Goal: Transaction & Acquisition: Purchase product/service

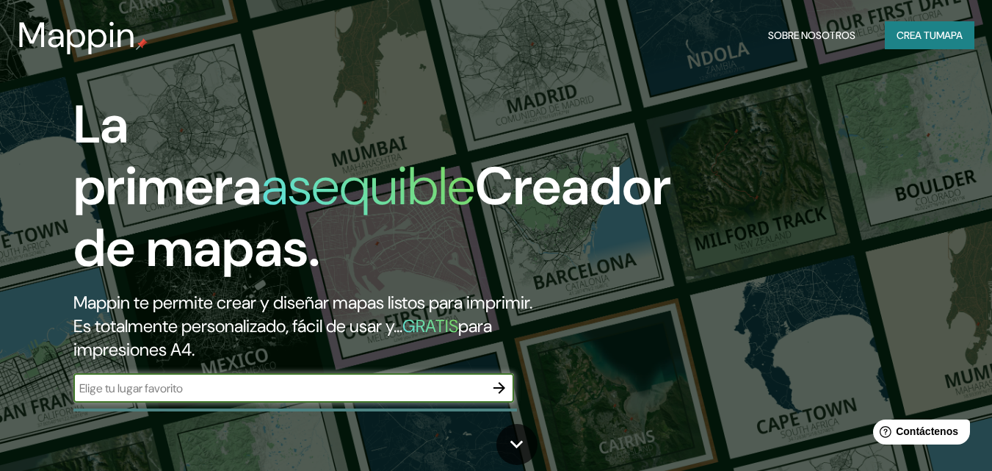
click at [496, 385] on icon "button" at bounding box center [500, 388] width 18 height 18
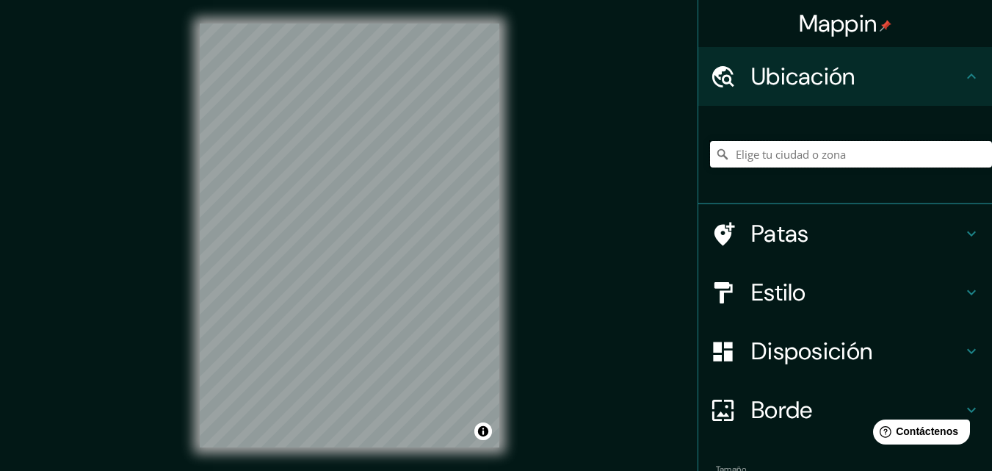
click at [837, 159] on input "Elige tu ciudad o zona" at bounding box center [851, 154] width 282 height 26
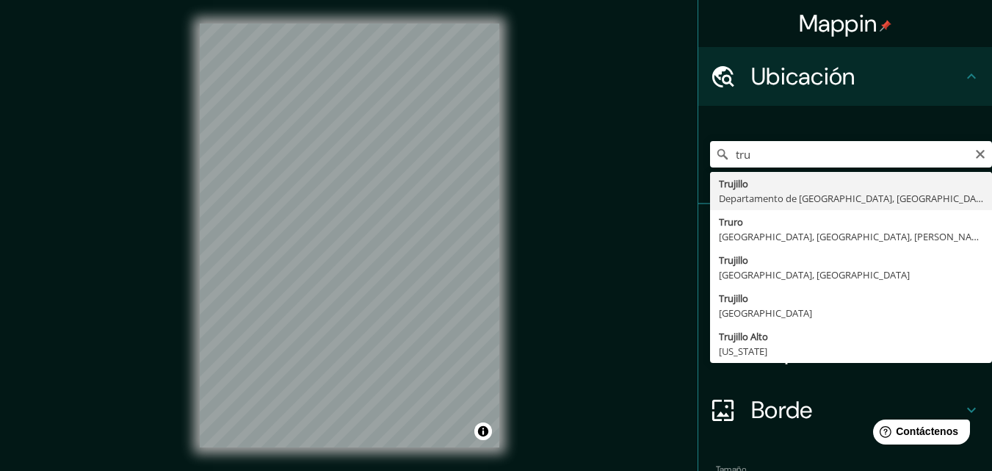
type input "[GEOGRAPHIC_DATA], [GEOGRAPHIC_DATA], [GEOGRAPHIC_DATA]"
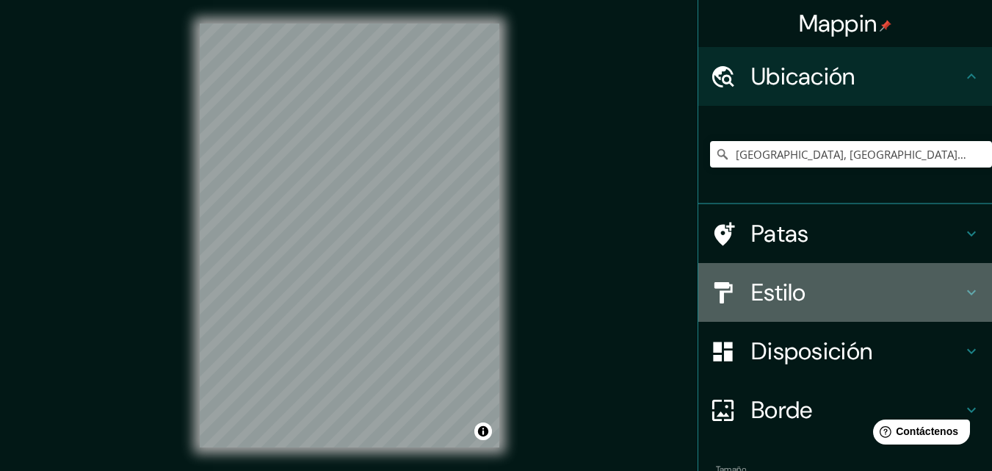
click at [780, 298] on font "Estilo" at bounding box center [778, 292] width 55 height 31
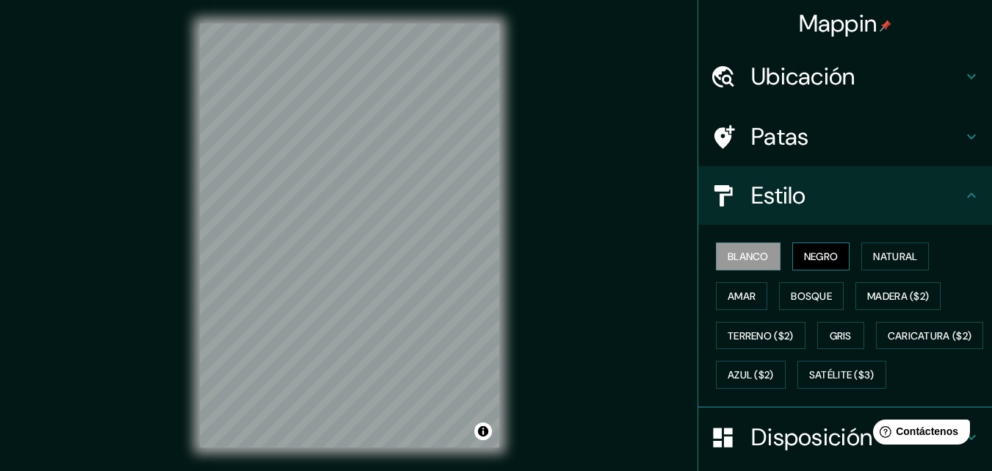
click at [816, 256] on font "Negro" at bounding box center [821, 256] width 35 height 13
click at [741, 258] on font "Blanco" at bounding box center [748, 256] width 41 height 13
click at [886, 247] on font "Natural" at bounding box center [895, 256] width 44 height 19
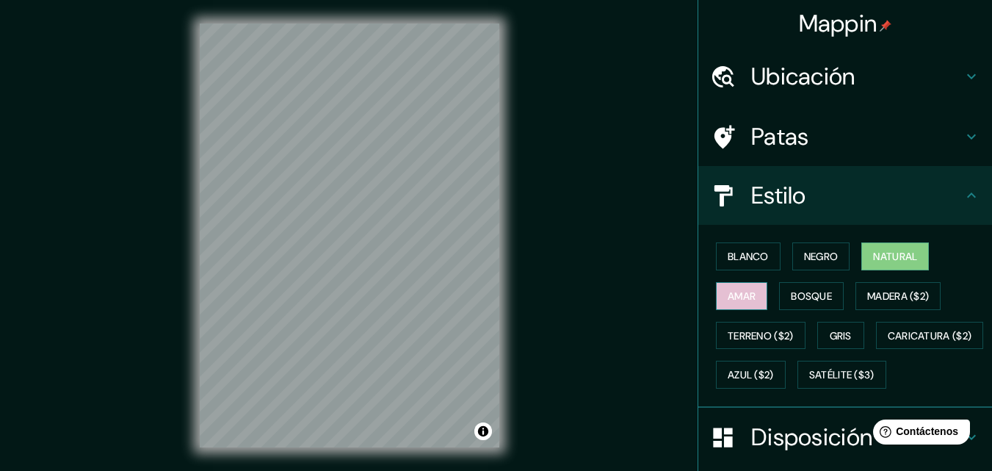
click at [728, 295] on font "Amar" at bounding box center [742, 295] width 28 height 13
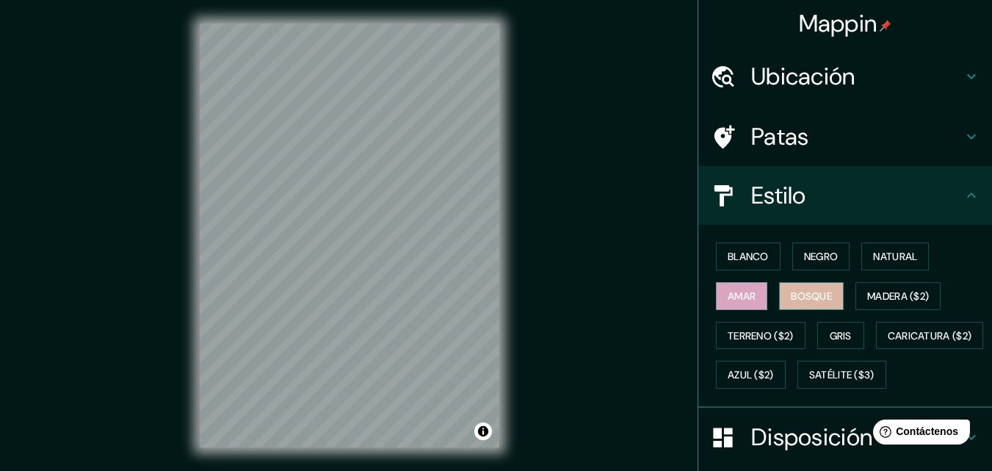
click at [801, 294] on font "Bosque" at bounding box center [811, 295] width 41 height 13
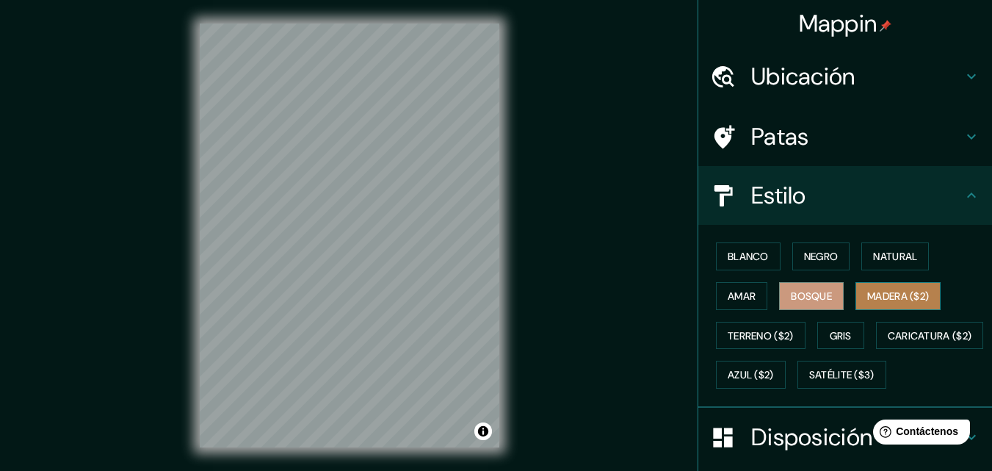
click at [875, 296] on font "Madera ($2)" at bounding box center [898, 295] width 62 height 13
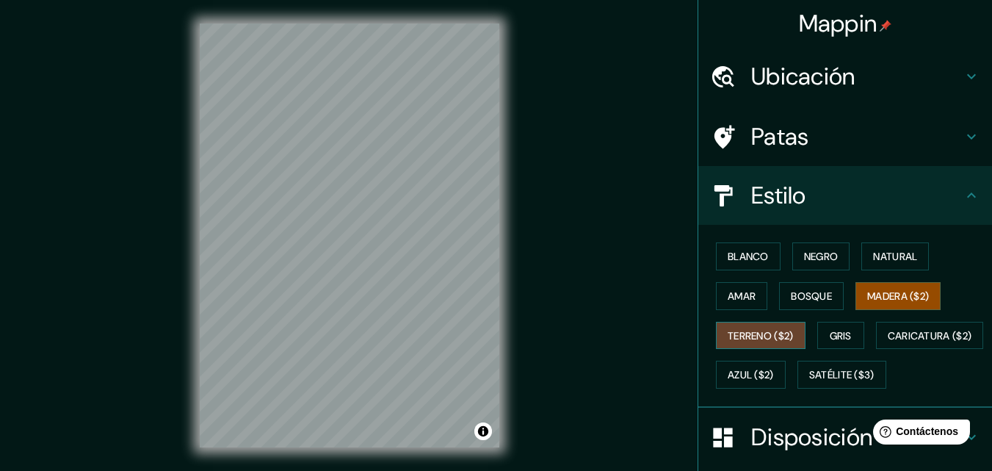
click at [751, 337] on font "Terreno ($2)" at bounding box center [761, 335] width 66 height 13
click at [832, 333] on font "Gris" at bounding box center [841, 335] width 22 height 13
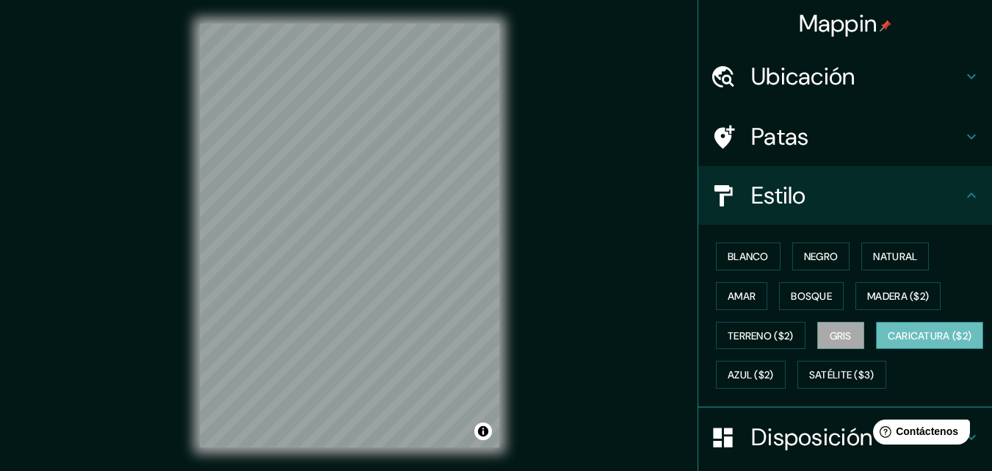
click at [888, 342] on font "Caricatura ($2)" at bounding box center [930, 335] width 84 height 13
click at [774, 370] on font "Azul ($2)" at bounding box center [751, 375] width 46 height 13
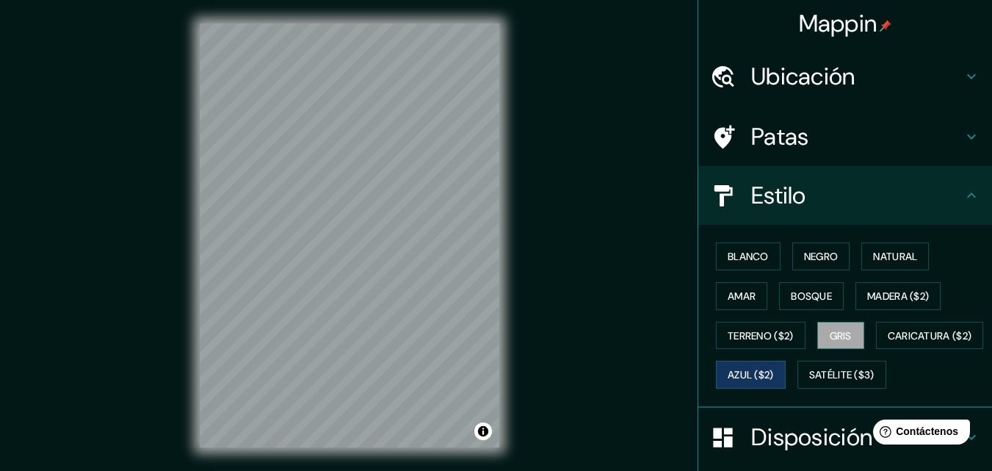
click at [842, 336] on font "Gris" at bounding box center [841, 335] width 22 height 13
click at [804, 259] on font "Negro" at bounding box center [821, 256] width 35 height 13
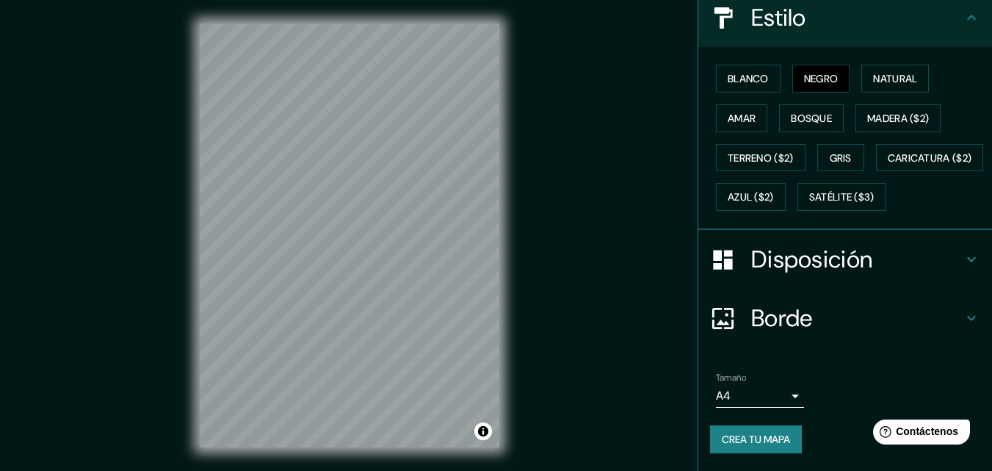
scroll to position [24, 0]
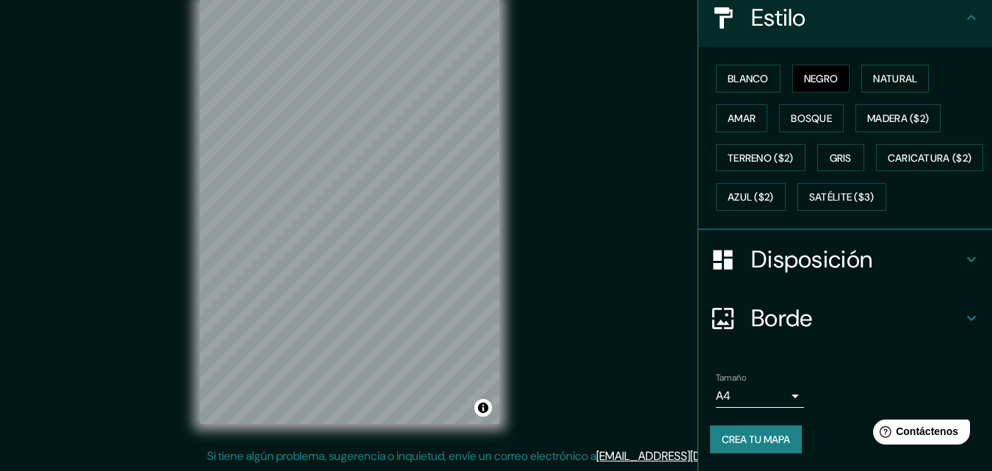
click at [783, 397] on body "Mappin Ubicación Trujillo, Departamento de La Libertad, Perú Patas Estilo Blanc…" at bounding box center [496, 211] width 992 height 471
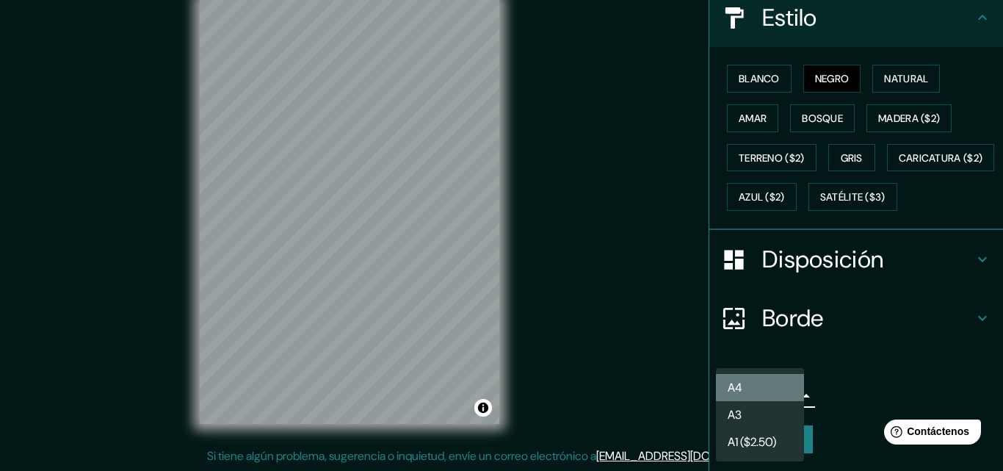
click at [757, 383] on li "A4" at bounding box center [760, 387] width 88 height 27
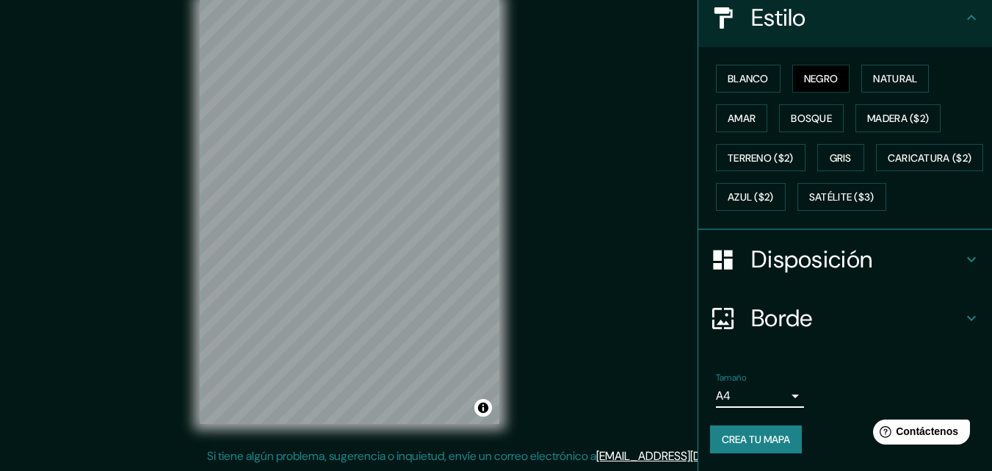
click at [752, 441] on font "Crea tu mapa" at bounding box center [756, 439] width 68 height 13
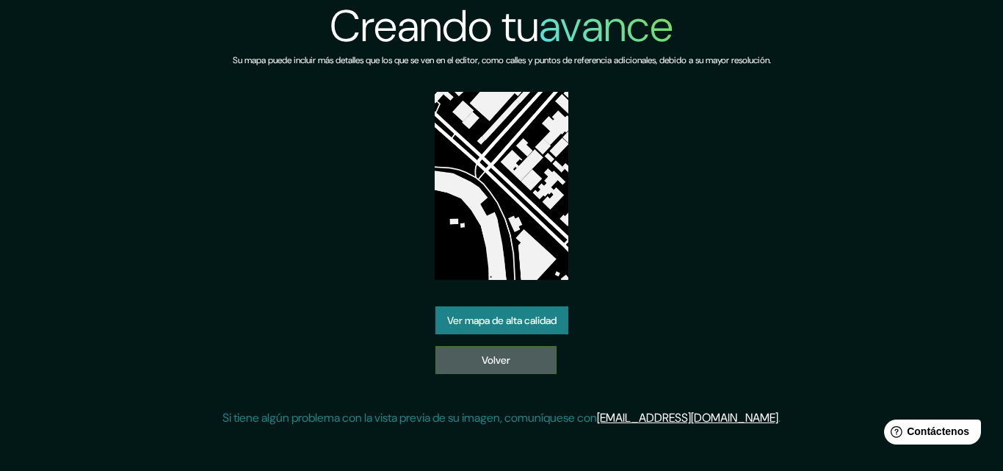
click at [474, 361] on link "Volver" at bounding box center [496, 360] width 121 height 28
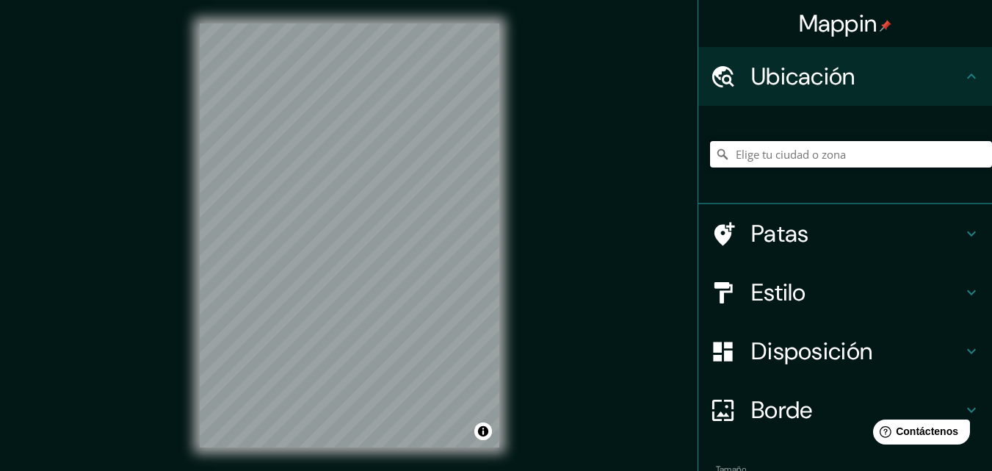
click at [859, 154] on input "Elige tu ciudad o zona" at bounding box center [851, 154] width 282 height 26
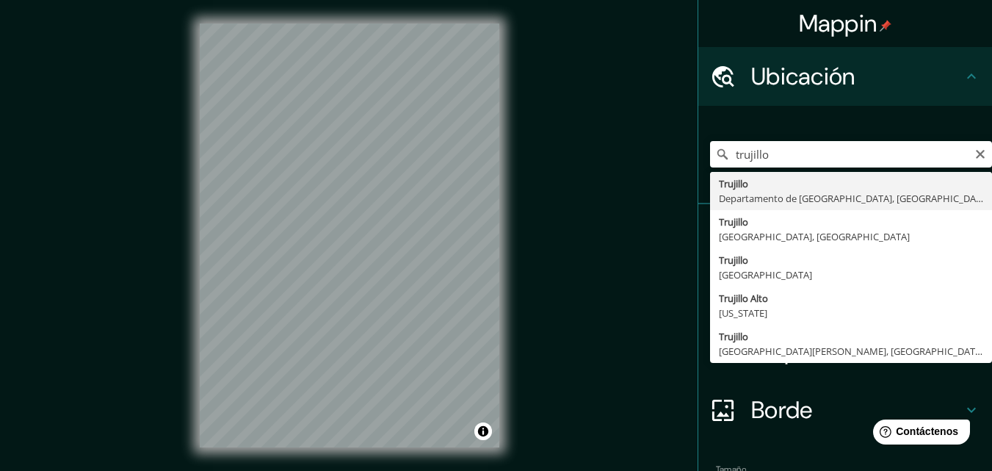
type input "[GEOGRAPHIC_DATA], [GEOGRAPHIC_DATA], [GEOGRAPHIC_DATA]"
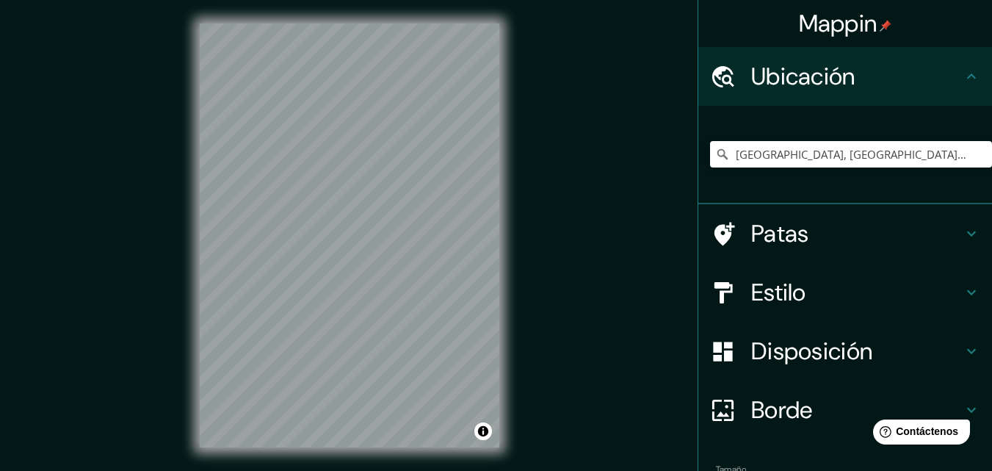
click at [798, 306] on h4 "Estilo" at bounding box center [857, 292] width 212 height 29
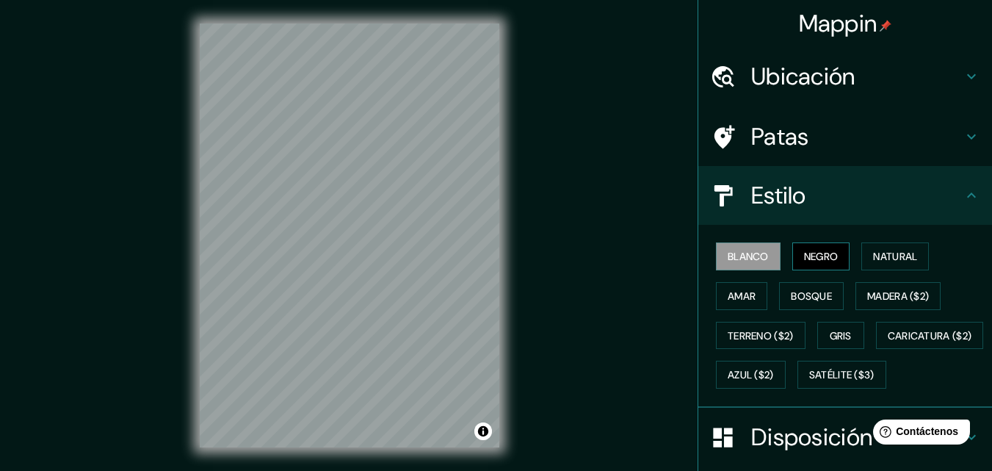
click at [815, 251] on font "Negro" at bounding box center [821, 256] width 35 height 13
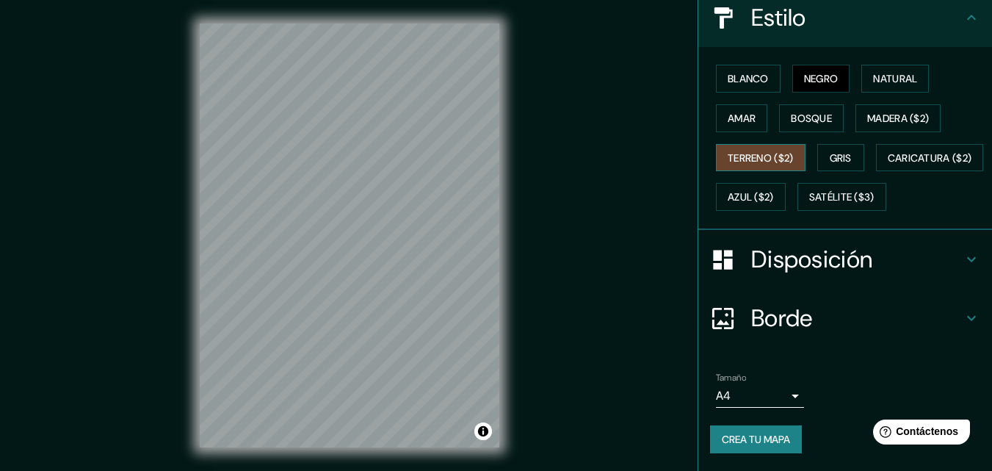
scroll to position [217, 0]
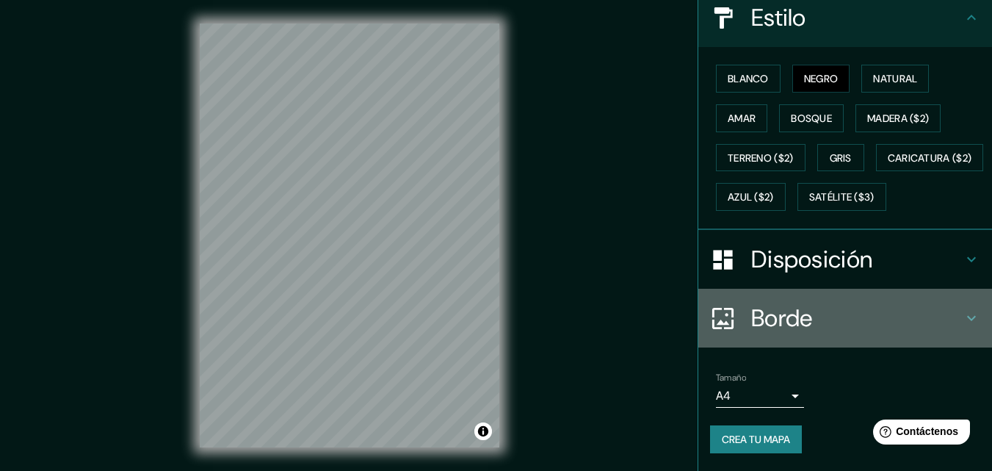
click at [963, 314] on icon at bounding box center [972, 318] width 18 height 18
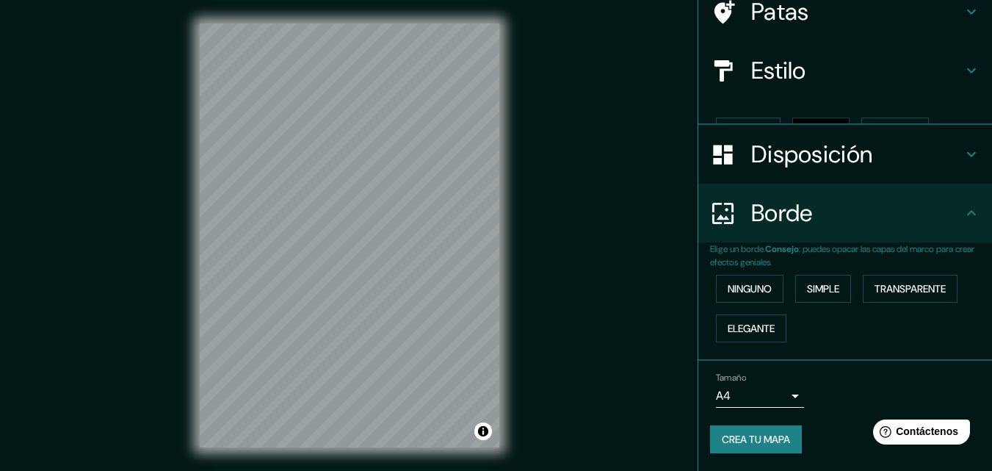
scroll to position [100, 0]
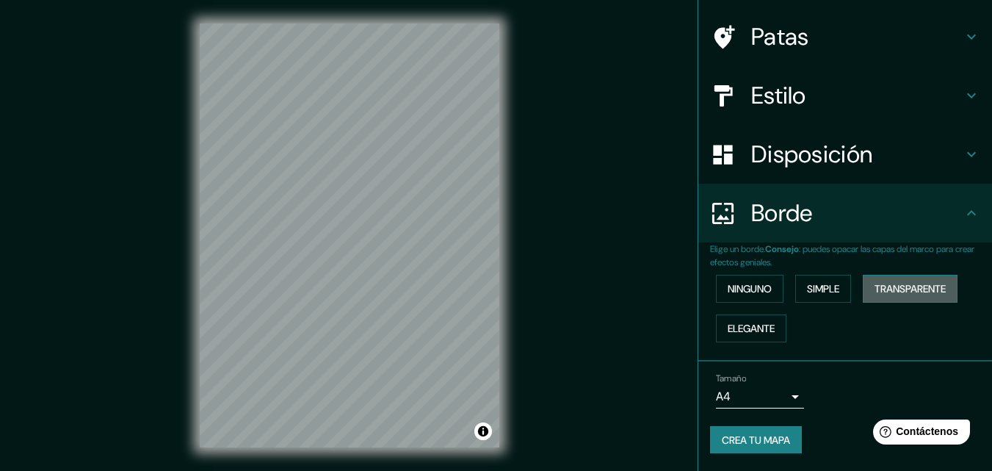
click at [882, 286] on font "Transparente" at bounding box center [910, 288] width 71 height 13
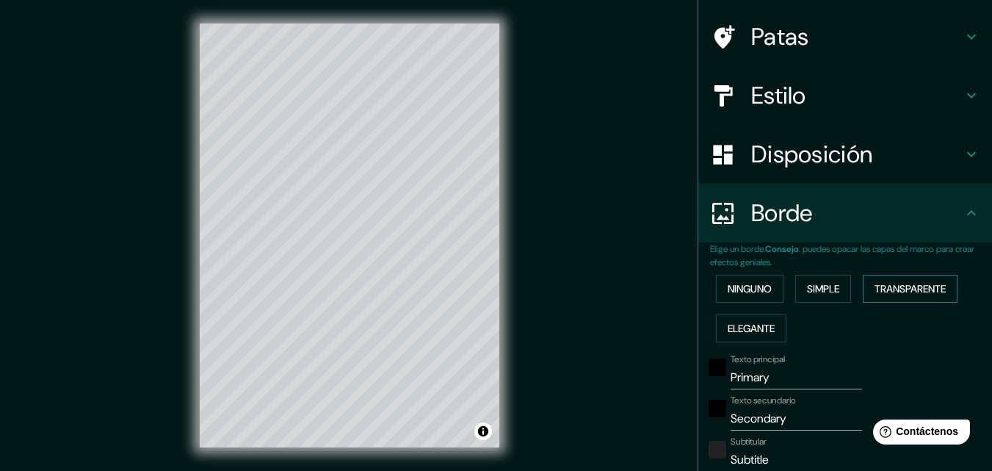
click at [882, 286] on font "Transparente" at bounding box center [910, 288] width 71 height 13
type input "196"
type input "33"
click at [807, 289] on font "Simple" at bounding box center [823, 288] width 32 height 13
click at [754, 292] on font "Ninguno" at bounding box center [750, 288] width 44 height 13
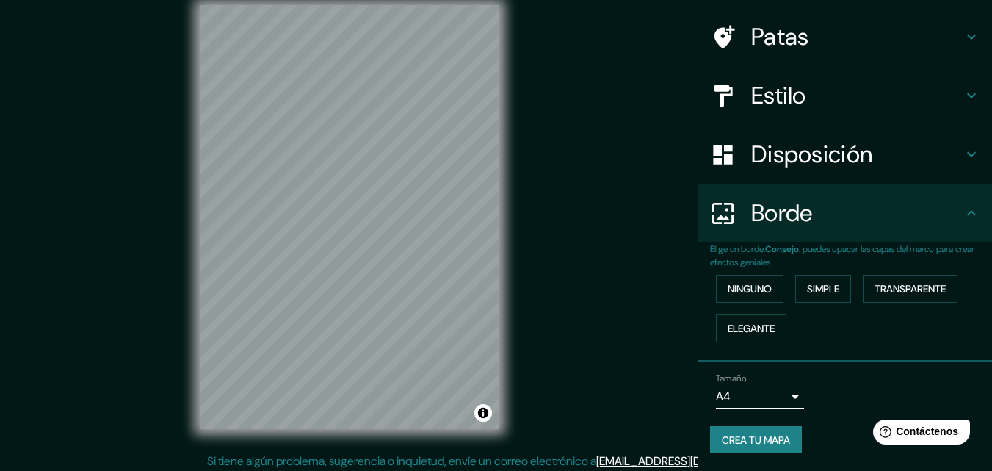
scroll to position [24, 0]
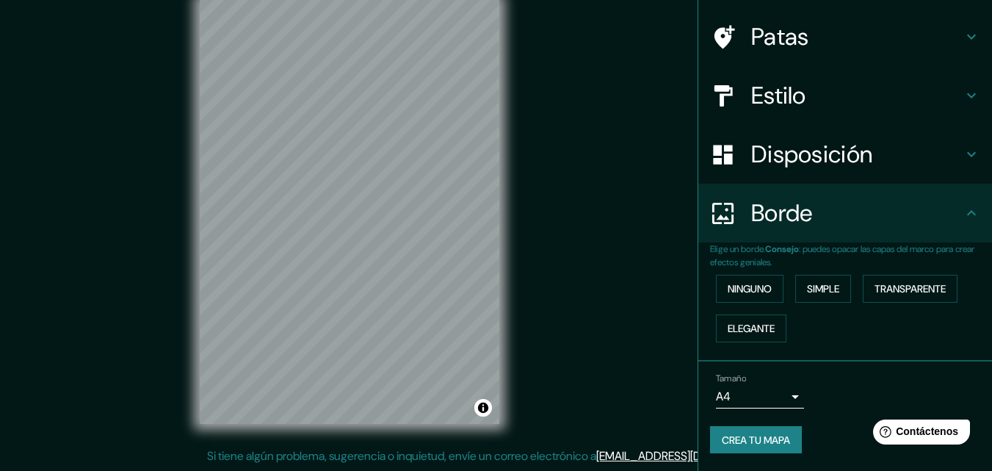
click at [781, 391] on body "Mappin Ubicación Trujillo, Departamento de La Libertad, Perú Patas Estilo Dispo…" at bounding box center [496, 211] width 992 height 471
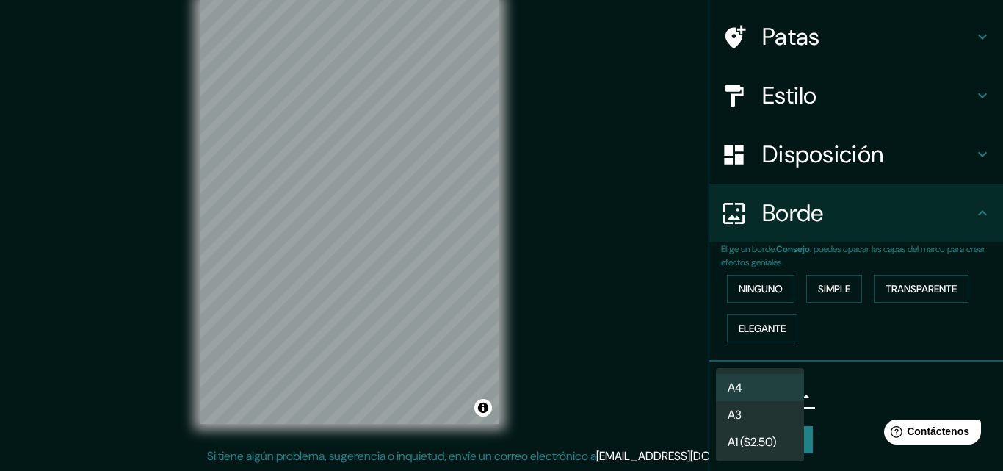
click at [774, 412] on li "A3" at bounding box center [760, 414] width 88 height 27
click at [778, 396] on body "Mappin Ubicación Trujillo, Departamento de La Libertad, Perú Patas Estilo Dispo…" at bounding box center [501, 211] width 1003 height 471
click at [763, 386] on li "A4" at bounding box center [760, 387] width 88 height 27
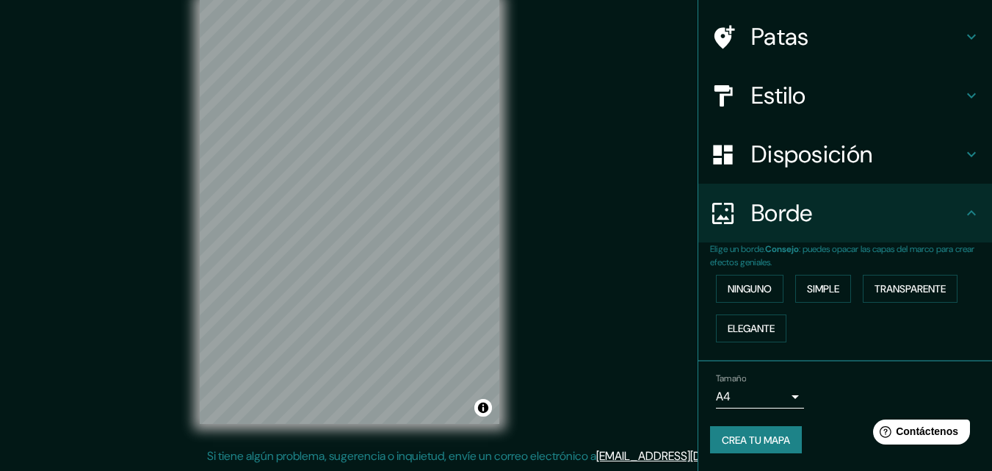
scroll to position [0, 0]
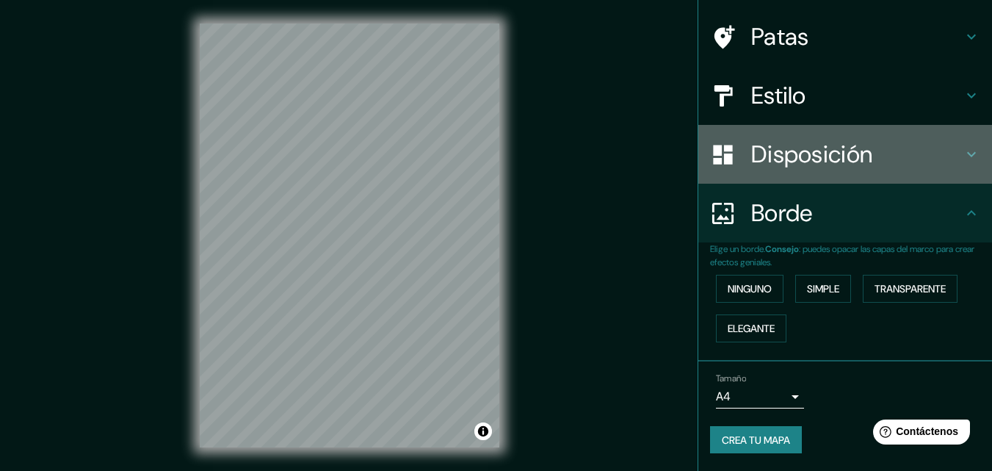
click at [905, 161] on h4 "Disposición" at bounding box center [857, 154] width 212 height 29
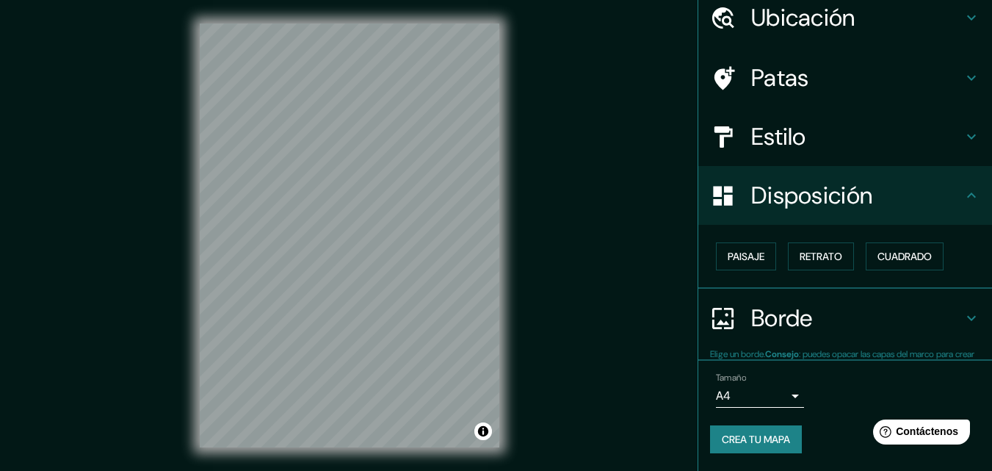
scroll to position [59, 0]
click at [919, 258] on font "Cuadrado" at bounding box center [905, 256] width 54 height 13
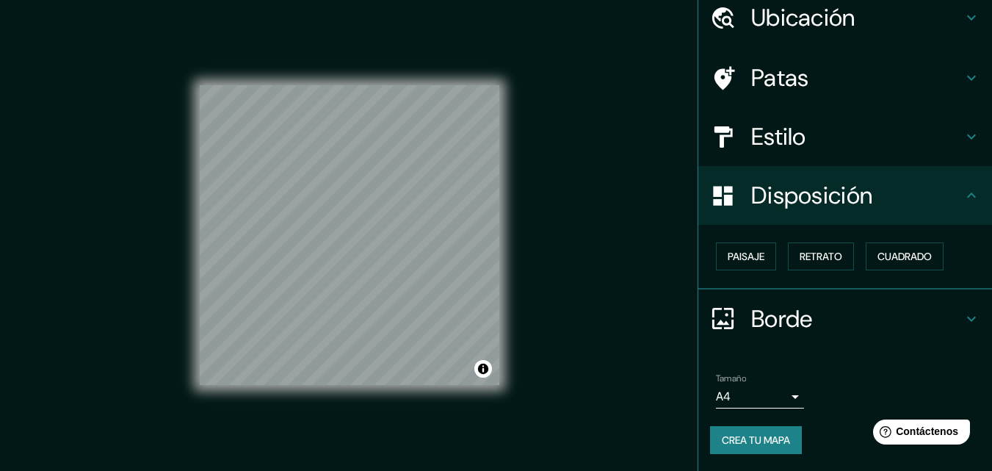
click at [785, 397] on body "Mappin Ubicación [GEOGRAPHIC_DATA], Departamento de [GEOGRAPHIC_DATA], [GEOGRAP…" at bounding box center [496, 235] width 992 height 471
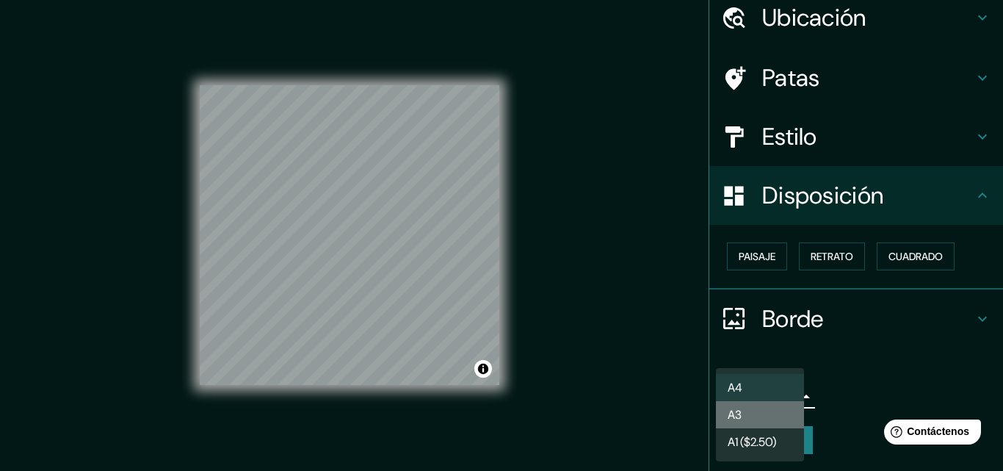
click at [771, 411] on li "A3" at bounding box center [760, 414] width 88 height 27
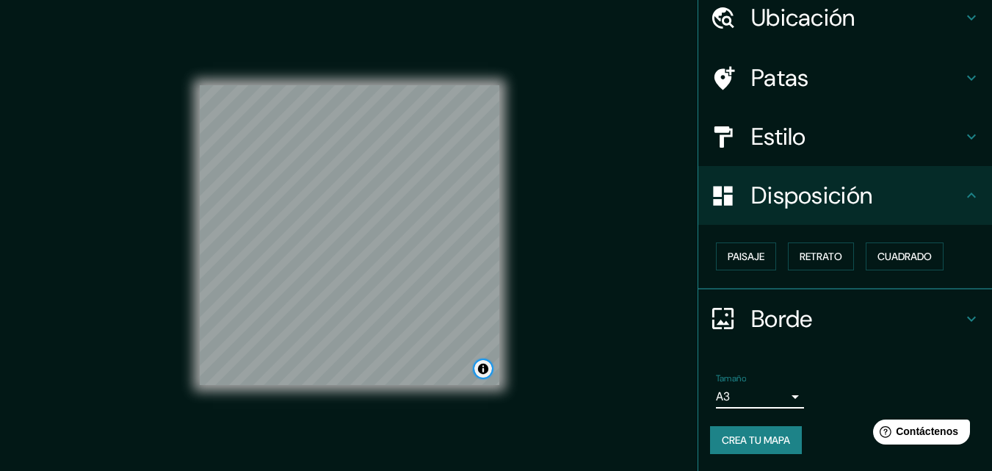
click at [483, 368] on button "Activar o desactivar atribución" at bounding box center [483, 369] width 18 height 18
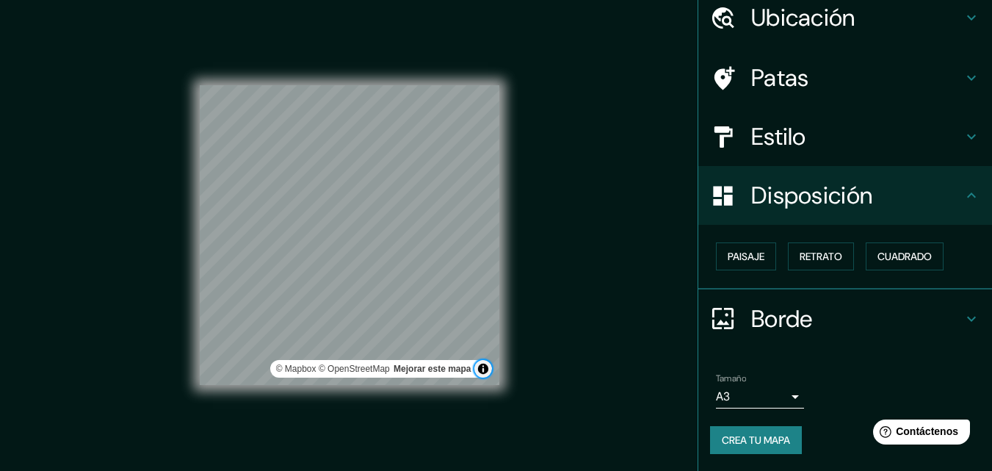
click at [483, 367] on button "Activar o desactivar atribución" at bounding box center [483, 369] width 18 height 18
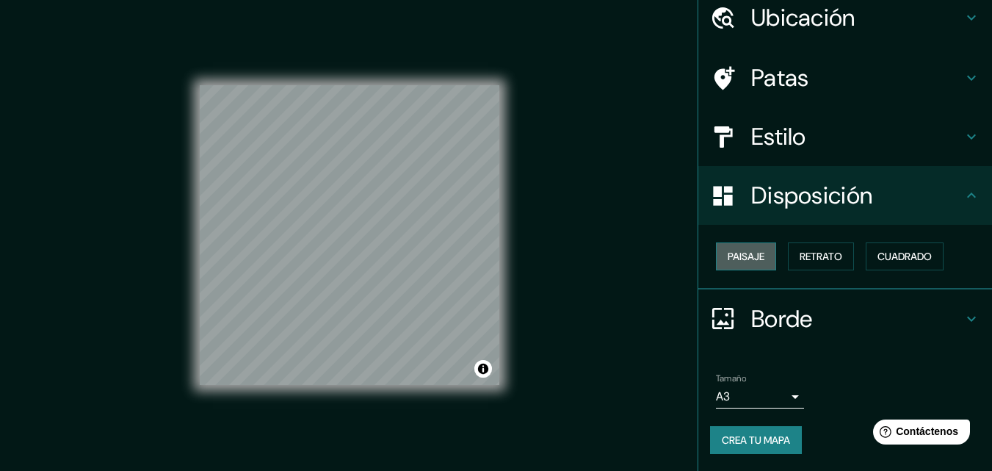
click at [746, 245] on button "Paisaje" at bounding box center [746, 256] width 60 height 28
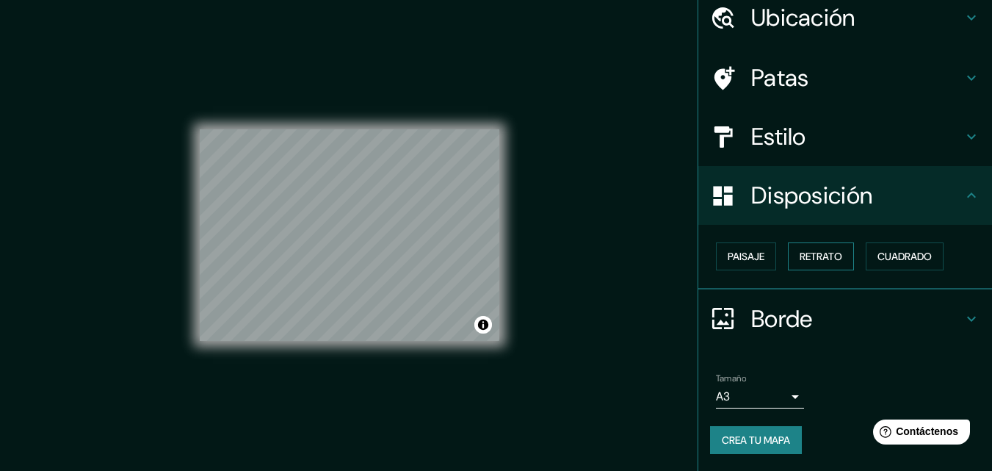
click at [828, 257] on font "Retrato" at bounding box center [821, 256] width 43 height 13
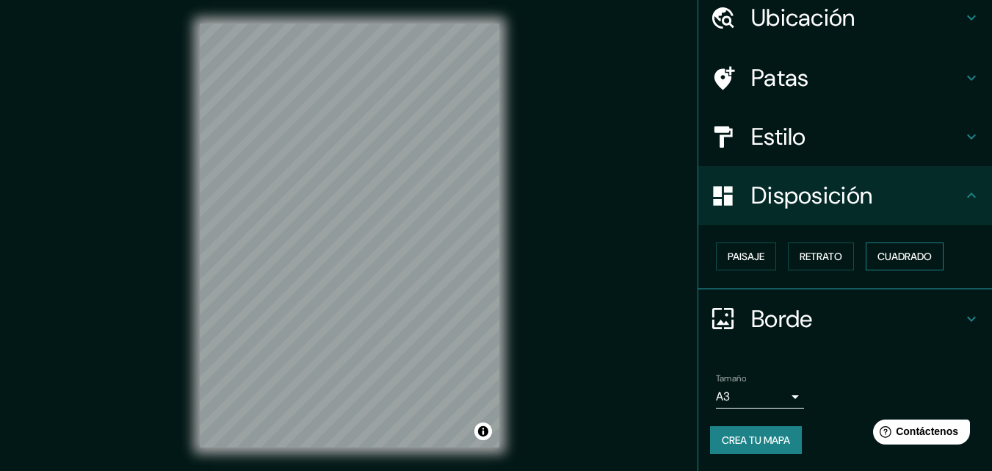
click at [886, 253] on font "Cuadrado" at bounding box center [905, 256] width 54 height 13
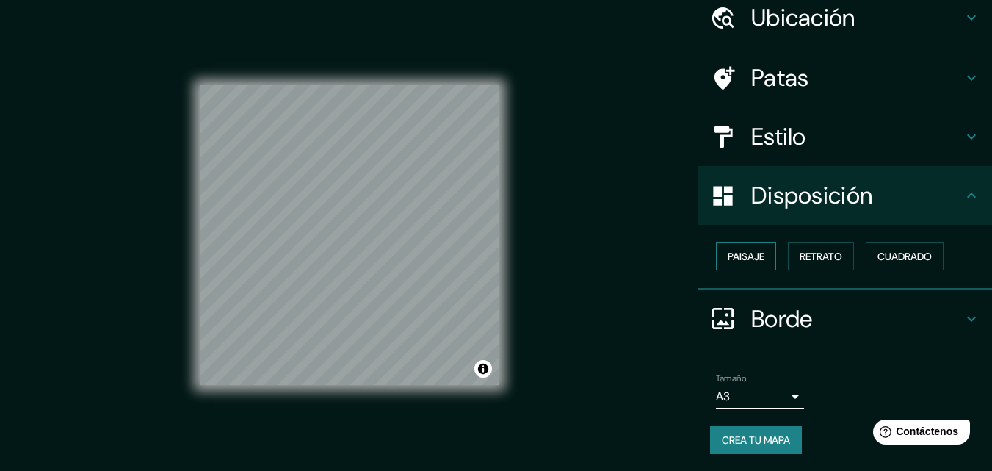
click at [734, 249] on font "Paisaje" at bounding box center [746, 256] width 37 height 19
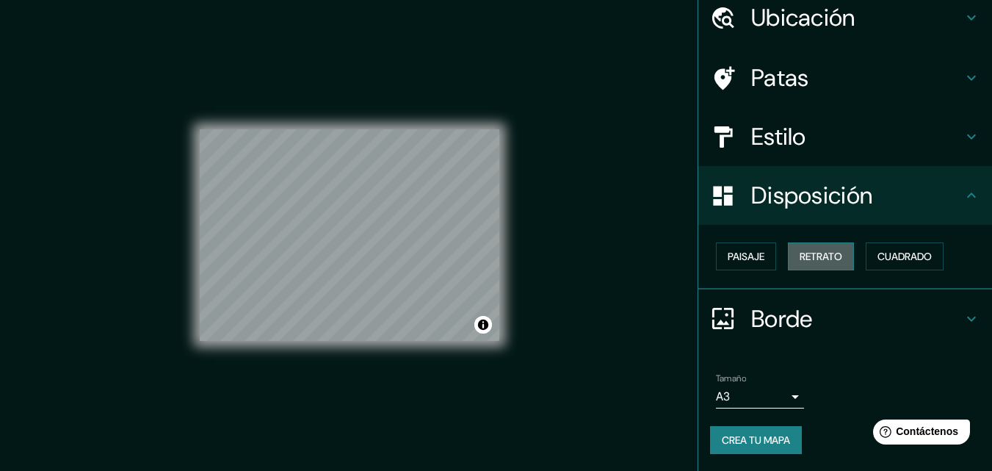
click at [814, 254] on font "Retrato" at bounding box center [821, 256] width 43 height 13
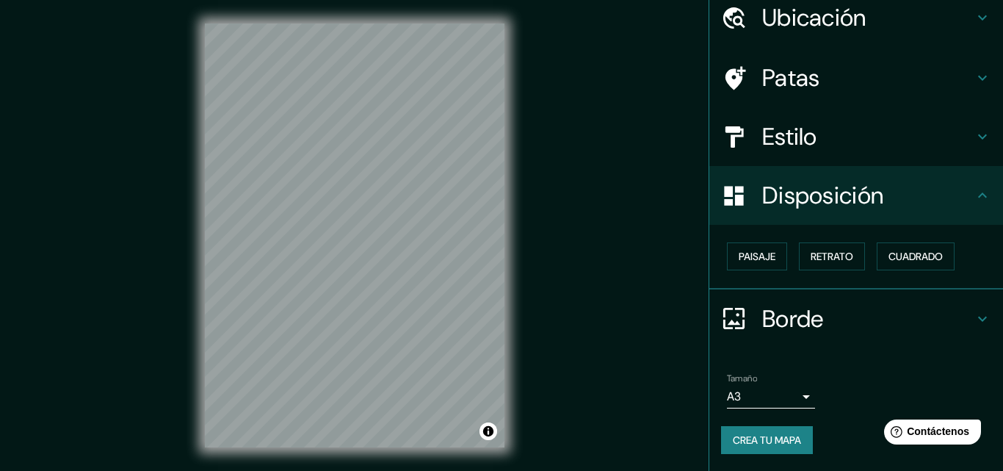
click at [784, 394] on body "Mappin Ubicación Trujillo, Departamento de La Libertad, Perú Patas Estilo Dispo…" at bounding box center [501, 235] width 1003 height 471
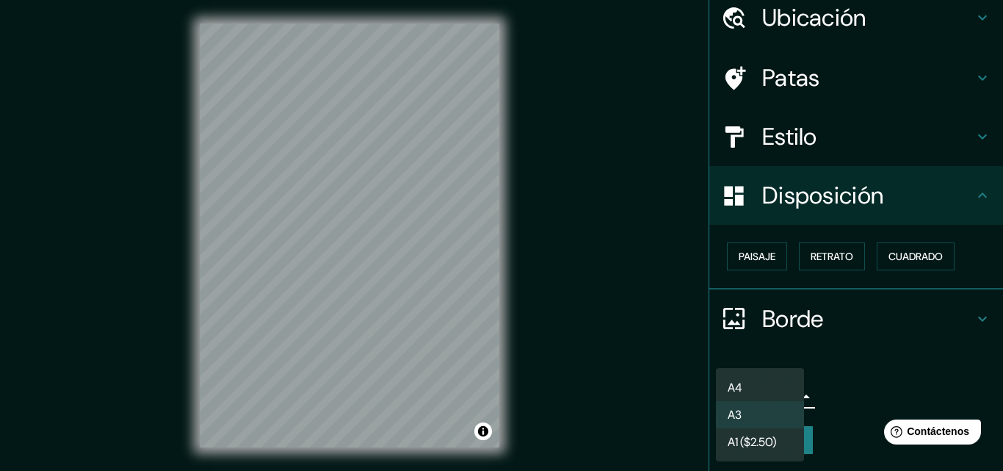
click at [769, 381] on li "A4" at bounding box center [760, 387] width 88 height 27
type input "single"
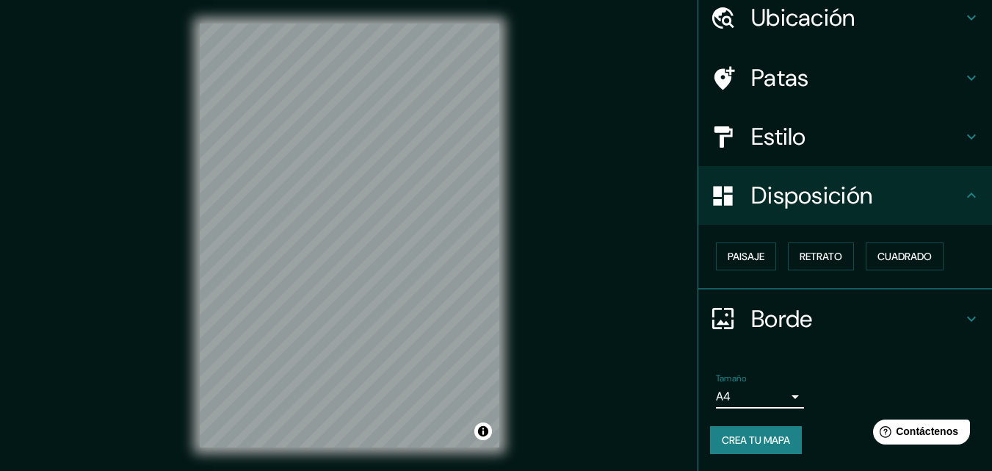
click at [766, 440] on font "Crea tu mapa" at bounding box center [756, 439] width 68 height 13
click at [726, 441] on font "Crea tu mapa" at bounding box center [756, 439] width 68 height 13
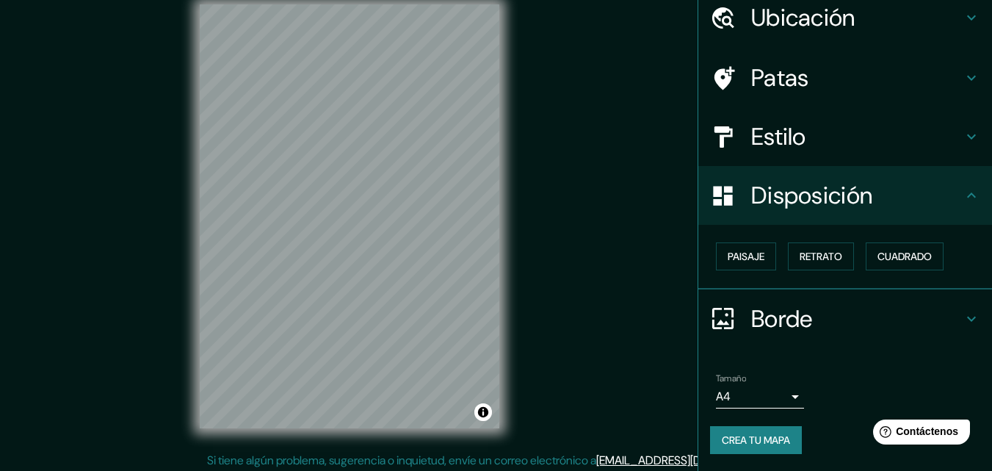
scroll to position [24, 0]
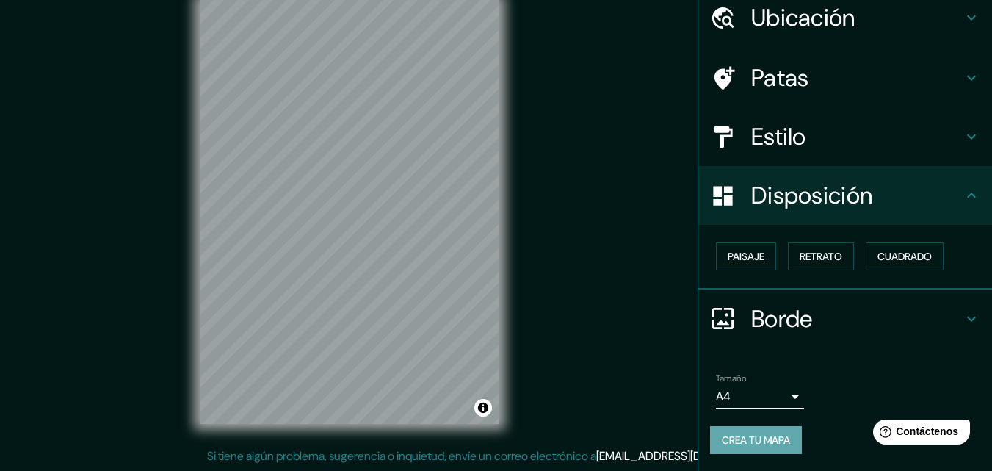
click at [748, 438] on font "Crea tu mapa" at bounding box center [756, 439] width 68 height 13
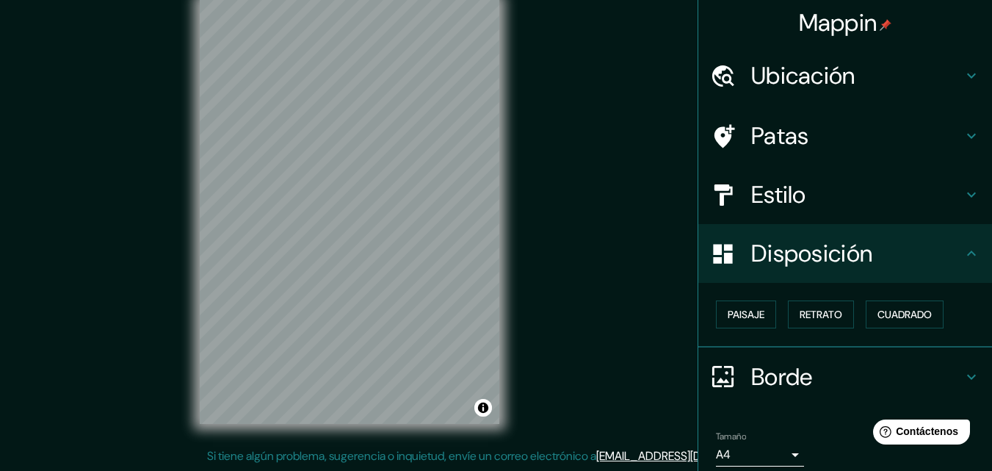
scroll to position [0, 0]
click at [967, 135] on icon at bounding box center [971, 136] width 9 height 5
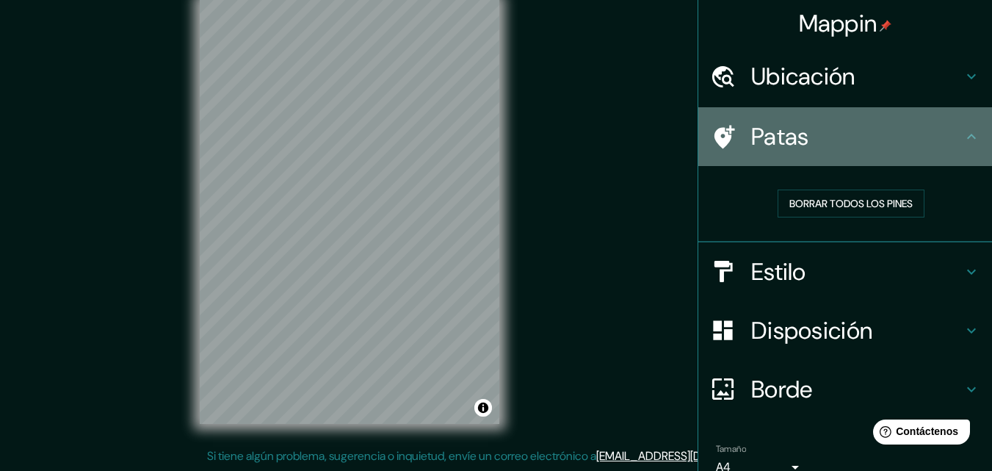
click at [967, 136] on icon at bounding box center [971, 136] width 9 height 5
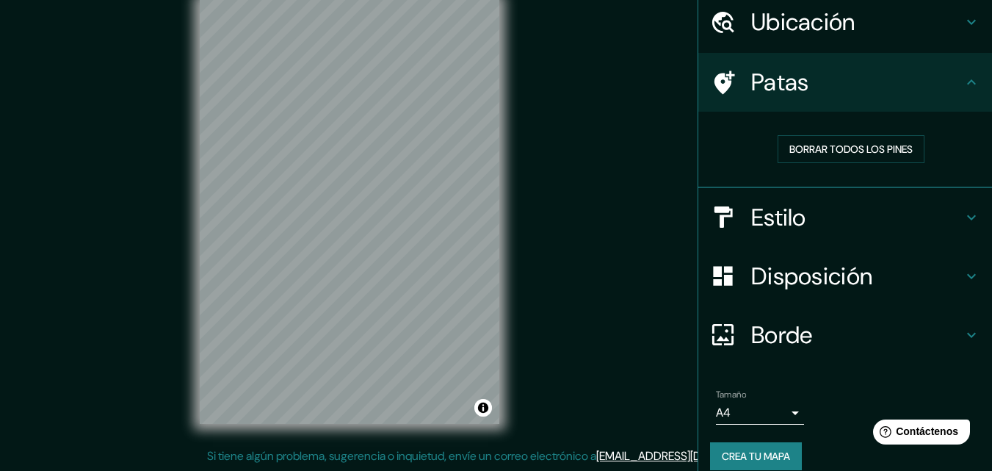
scroll to position [71, 0]
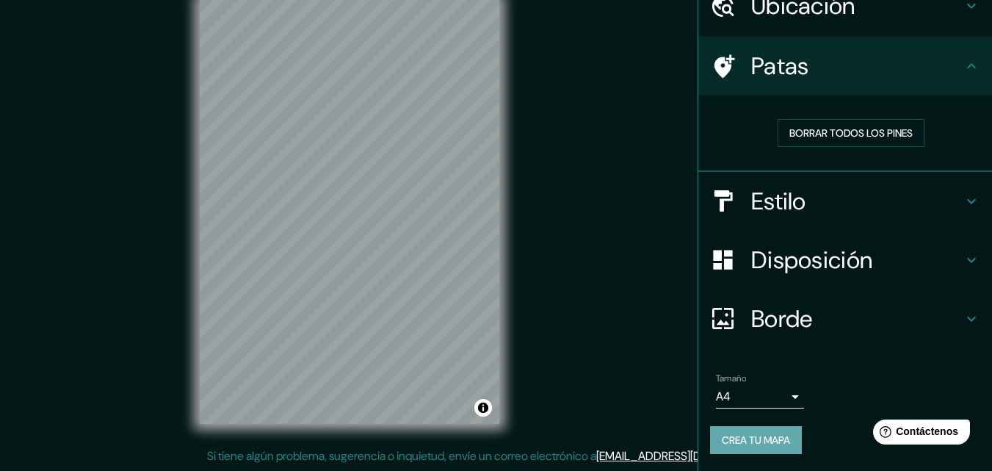
click at [722, 434] on font "Crea tu mapa" at bounding box center [756, 439] width 68 height 13
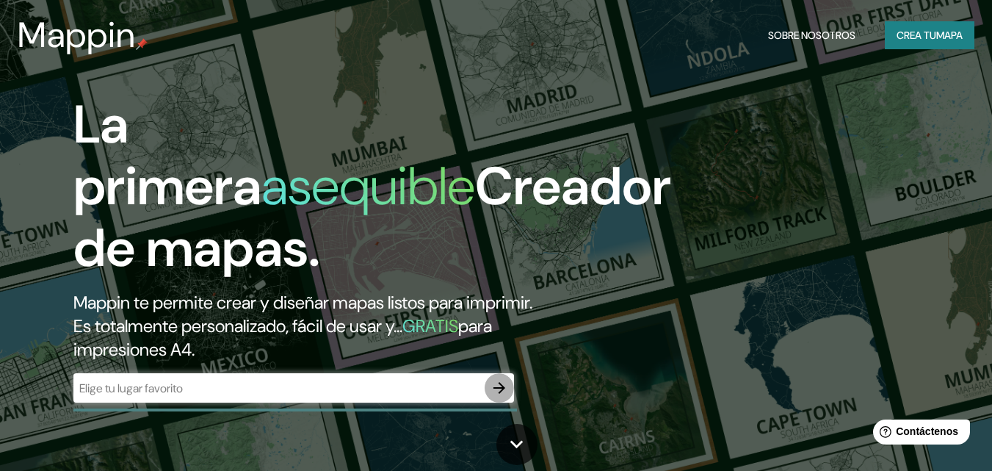
click at [501, 389] on icon "button" at bounding box center [500, 388] width 18 height 18
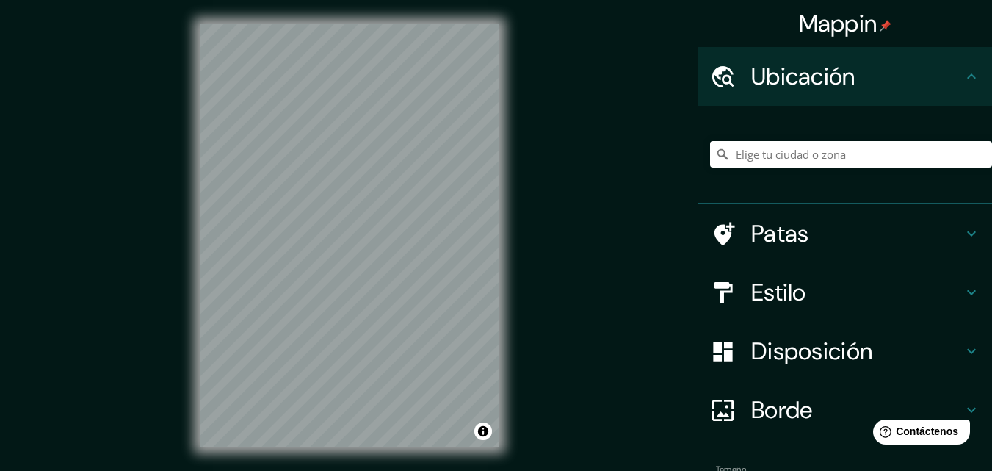
click at [834, 85] on font "Ubicación" at bounding box center [803, 76] width 104 height 31
click at [804, 71] on font "Ubicación" at bounding box center [803, 76] width 104 height 31
click at [798, 165] on input "Elige tu ciudad o zona" at bounding box center [851, 154] width 282 height 26
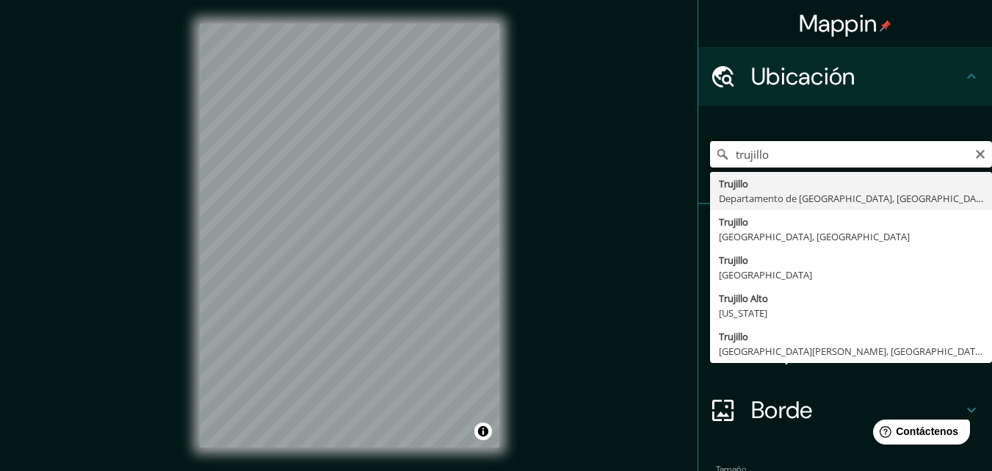
type input "[GEOGRAPHIC_DATA], [GEOGRAPHIC_DATA], [GEOGRAPHIC_DATA]"
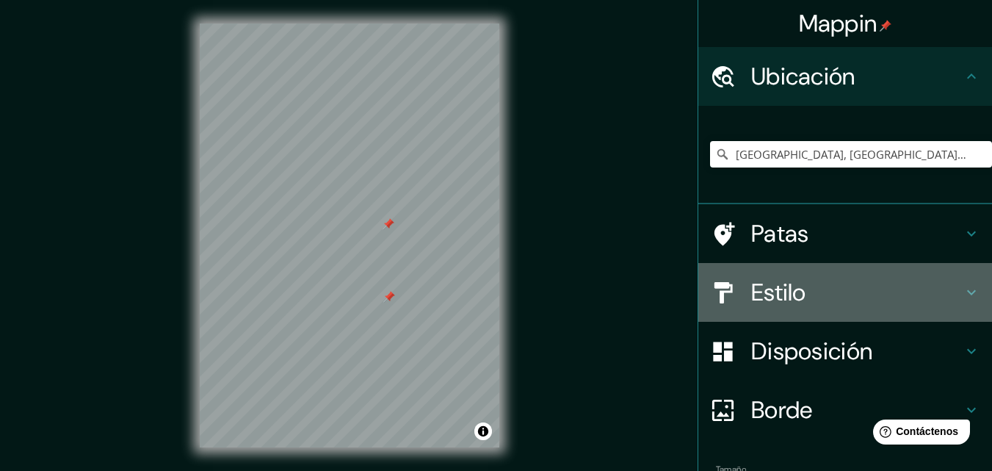
click at [757, 306] on font "Estilo" at bounding box center [778, 292] width 55 height 31
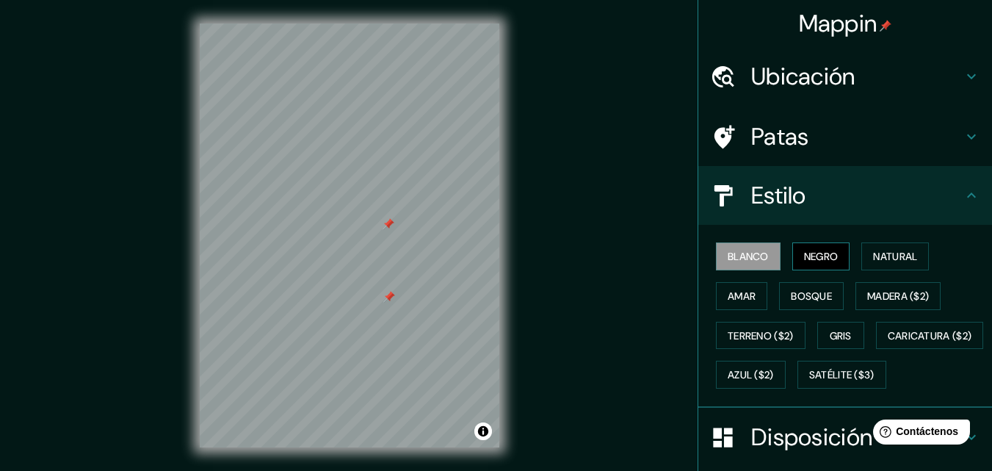
click at [811, 261] on font "Negro" at bounding box center [821, 256] width 35 height 13
click at [879, 260] on font "Natural" at bounding box center [895, 256] width 44 height 13
click at [813, 257] on font "Negro" at bounding box center [821, 256] width 35 height 13
click at [741, 292] on font "Amar" at bounding box center [742, 295] width 28 height 13
click at [804, 259] on font "Negro" at bounding box center [821, 256] width 35 height 13
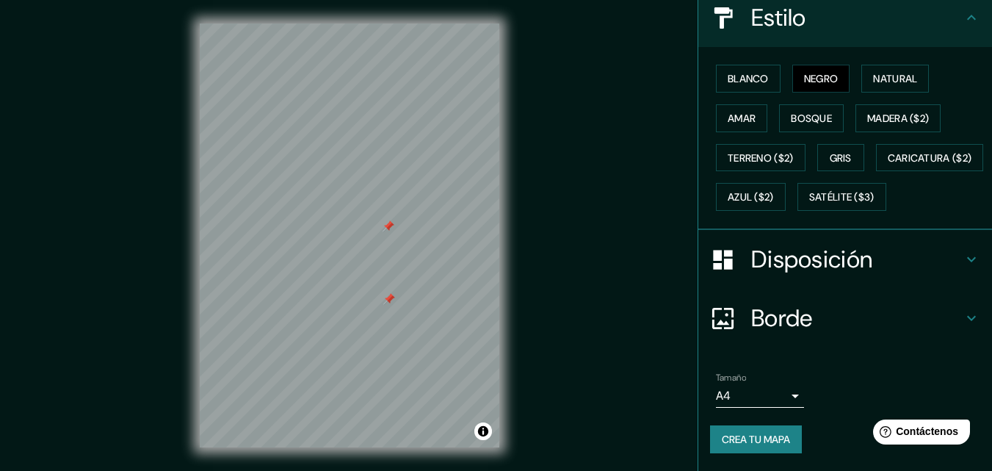
scroll to position [217, 0]
click at [765, 446] on font "Crea tu mapa" at bounding box center [756, 439] width 68 height 13
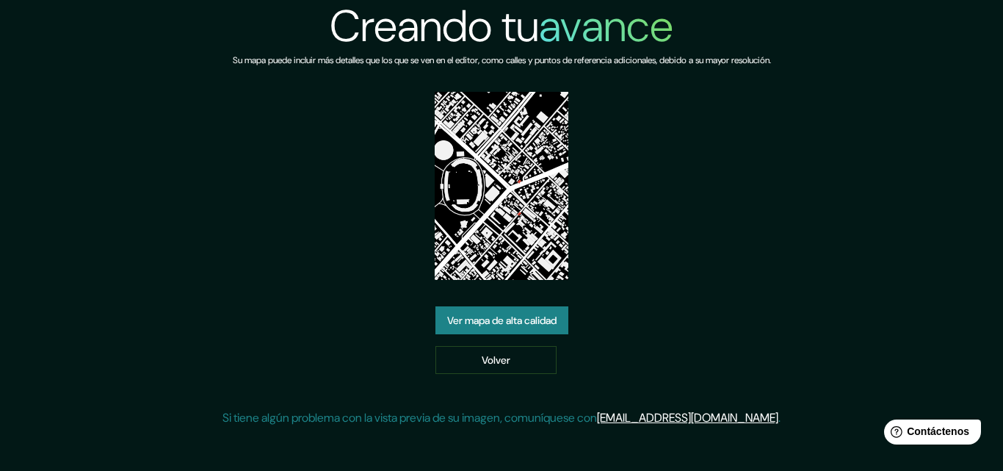
click at [538, 311] on link "Ver mapa de alta calidad" at bounding box center [502, 320] width 133 height 28
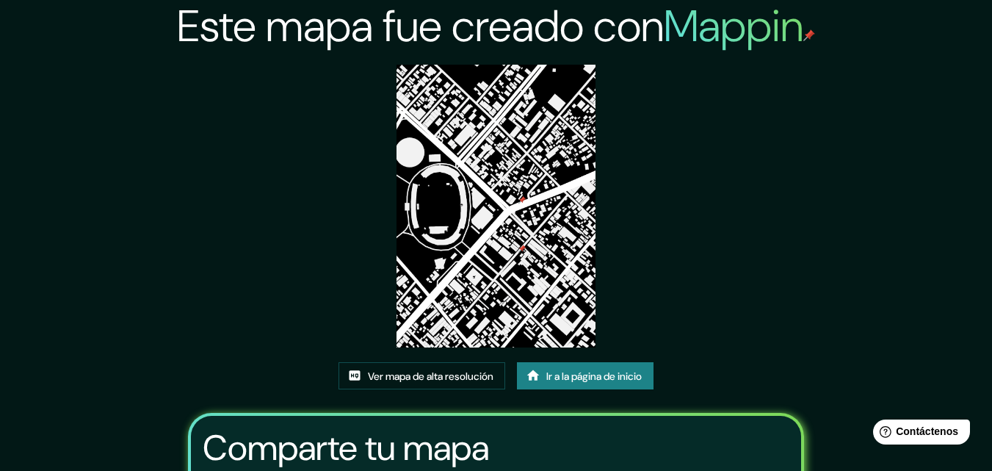
click at [513, 248] on img at bounding box center [497, 206] width 200 height 283
click at [553, 370] on font "Ir a la página de inicio" at bounding box center [593, 375] width 95 height 13
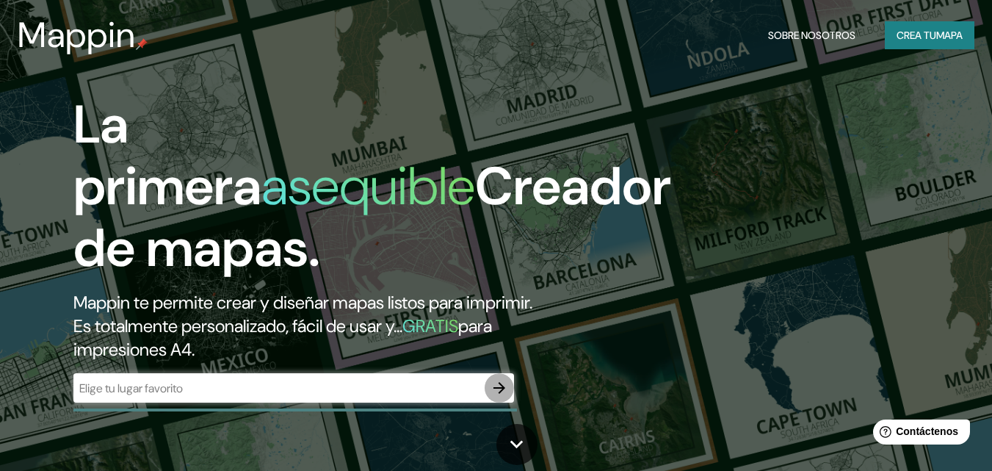
click at [499, 390] on icon "button" at bounding box center [500, 388] width 18 height 18
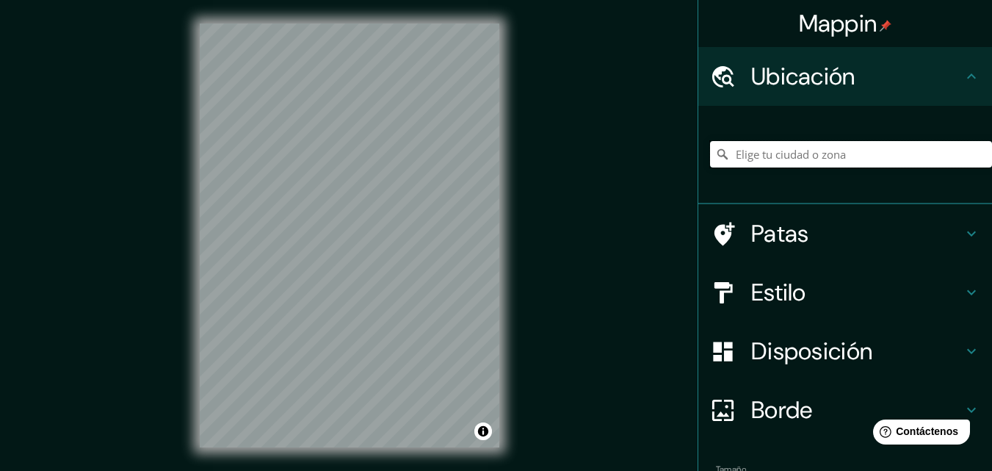
click at [776, 159] on input "Elige tu ciudad o zona" at bounding box center [851, 154] width 282 height 26
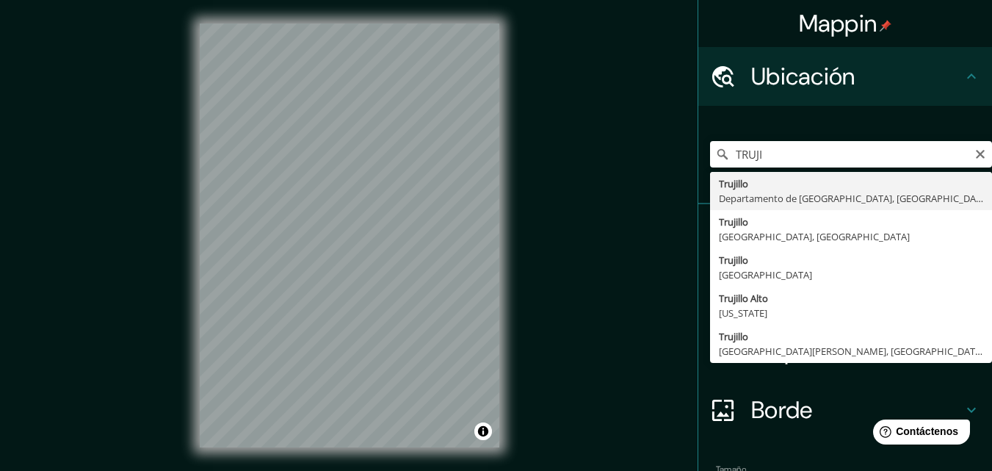
type input "[GEOGRAPHIC_DATA], [GEOGRAPHIC_DATA], [GEOGRAPHIC_DATA]"
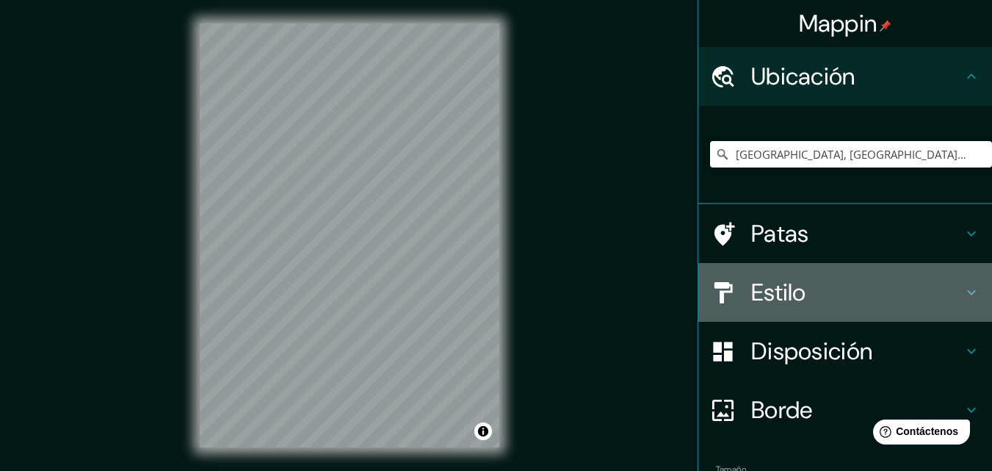
click at [757, 284] on font "Estilo" at bounding box center [778, 292] width 55 height 31
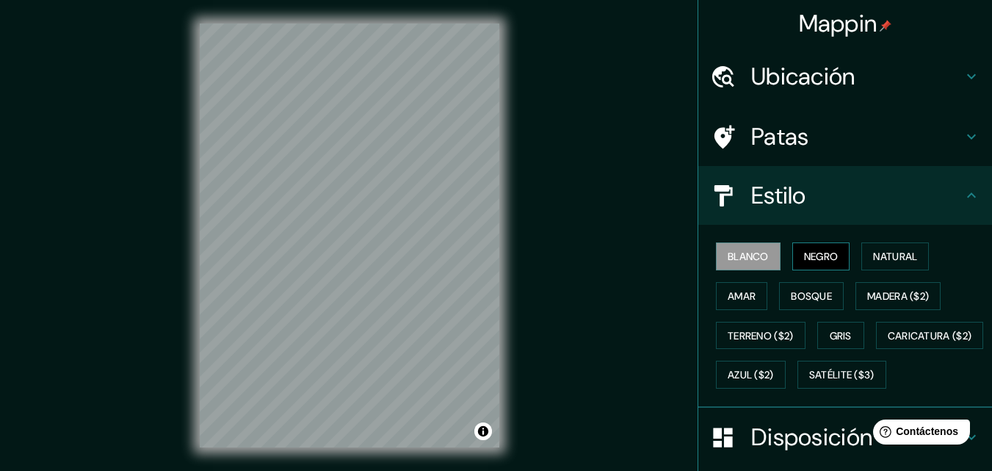
click at [804, 250] on font "Negro" at bounding box center [821, 256] width 35 height 13
click at [424, 346] on div at bounding box center [424, 350] width 12 height 12
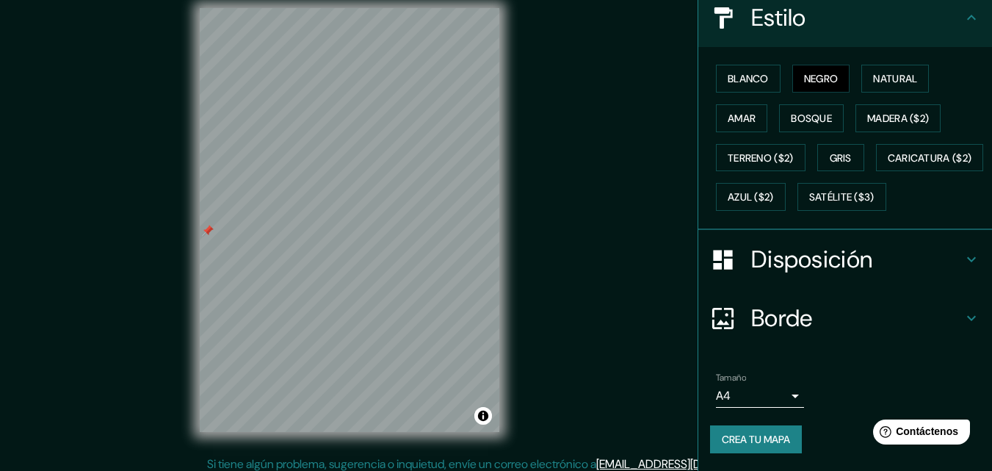
scroll to position [24, 0]
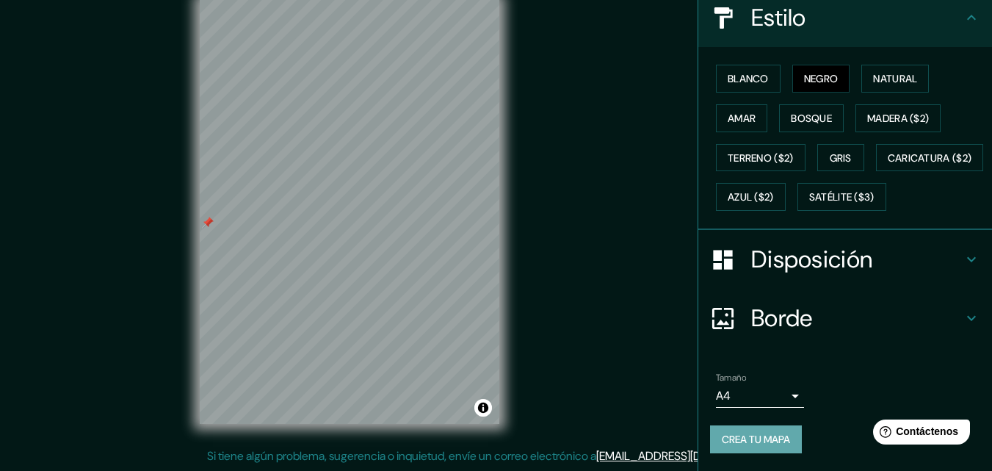
click at [745, 442] on font "Crea tu mapa" at bounding box center [756, 439] width 68 height 13
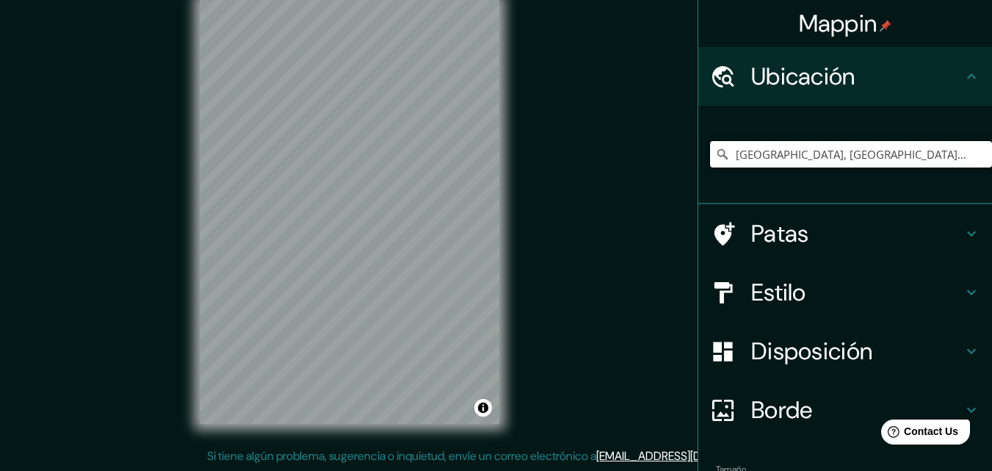
click at [790, 159] on input "[GEOGRAPHIC_DATA], [GEOGRAPHIC_DATA], [GEOGRAPHIC_DATA]" at bounding box center [851, 154] width 282 height 26
click at [831, 154] on input "[GEOGRAPHIC_DATA], [GEOGRAPHIC_DATA], [GEOGRAPHIC_DATA]" at bounding box center [851, 154] width 282 height 26
click at [765, 157] on input "[GEOGRAPHIC_DATA], [GEOGRAPHIC_DATA], [GEOGRAPHIC_DATA]" at bounding box center [851, 154] width 282 height 26
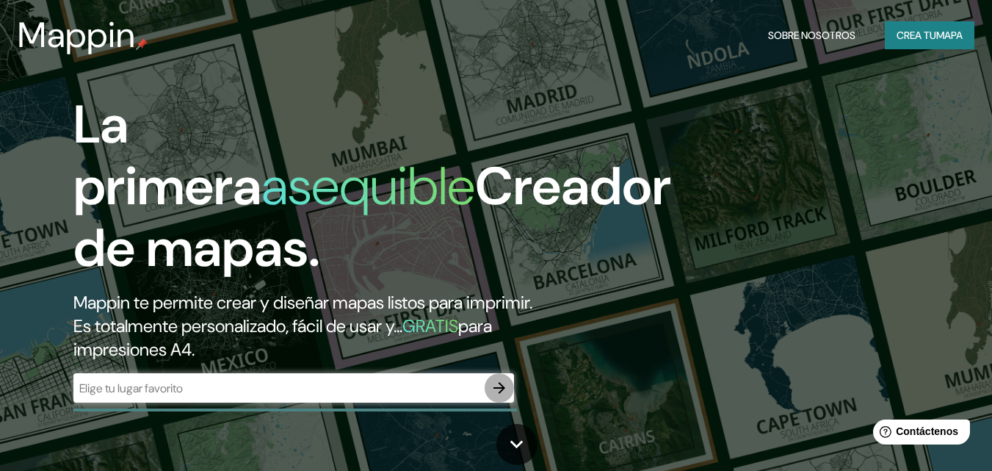
click at [498, 393] on icon "button" at bounding box center [500, 388] width 18 height 18
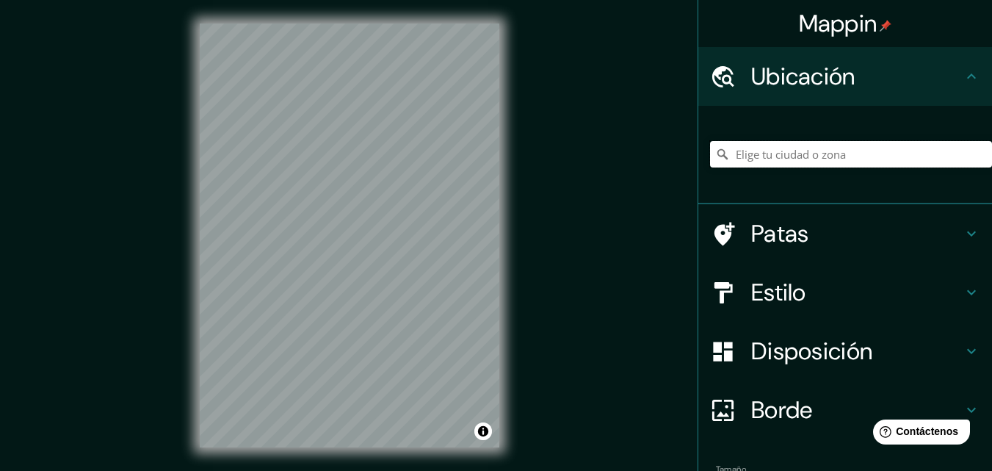
click at [794, 159] on input "Elige tu ciudad o zona" at bounding box center [851, 154] width 282 height 26
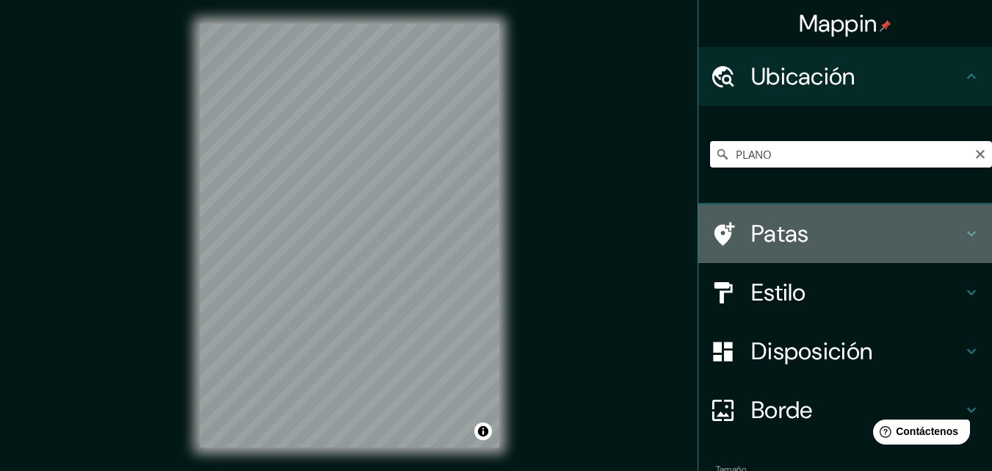
click at [698, 212] on div "Patas" at bounding box center [845, 233] width 294 height 59
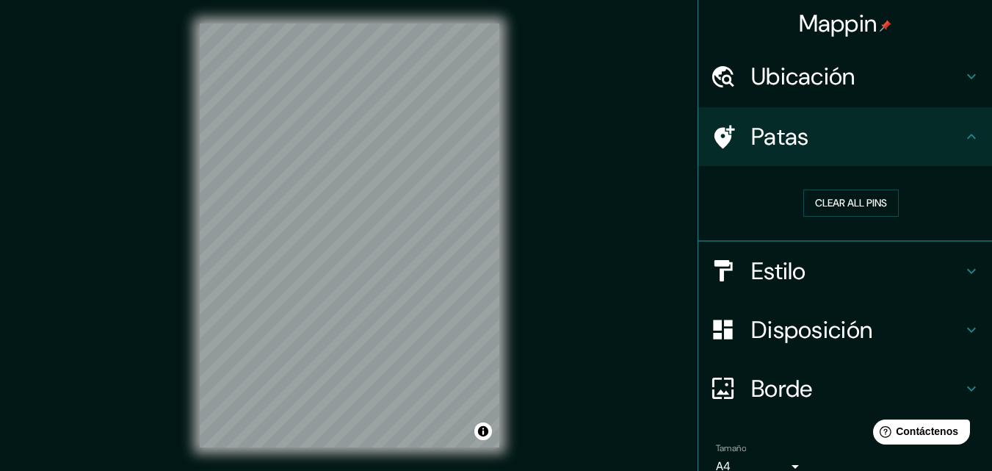
click at [849, 79] on h4 "Ubicación" at bounding box center [857, 76] width 212 height 29
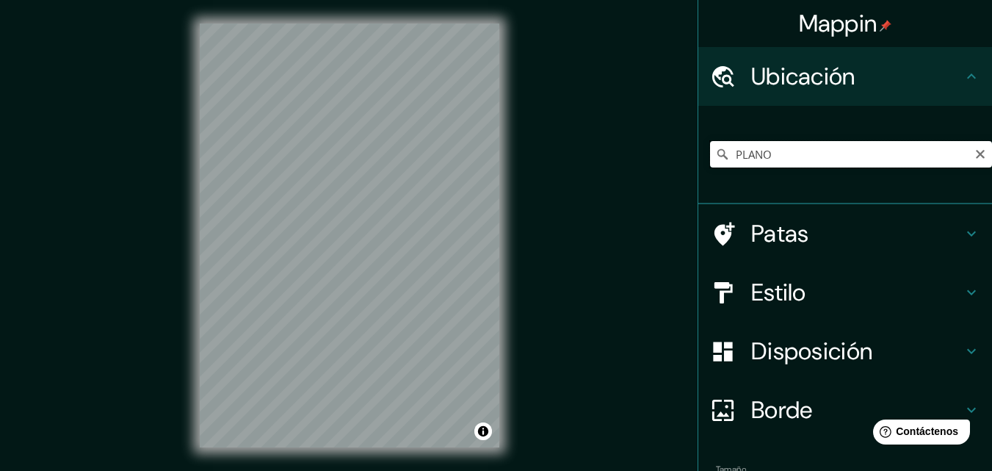
click at [766, 157] on input "PLANO" at bounding box center [851, 154] width 282 height 26
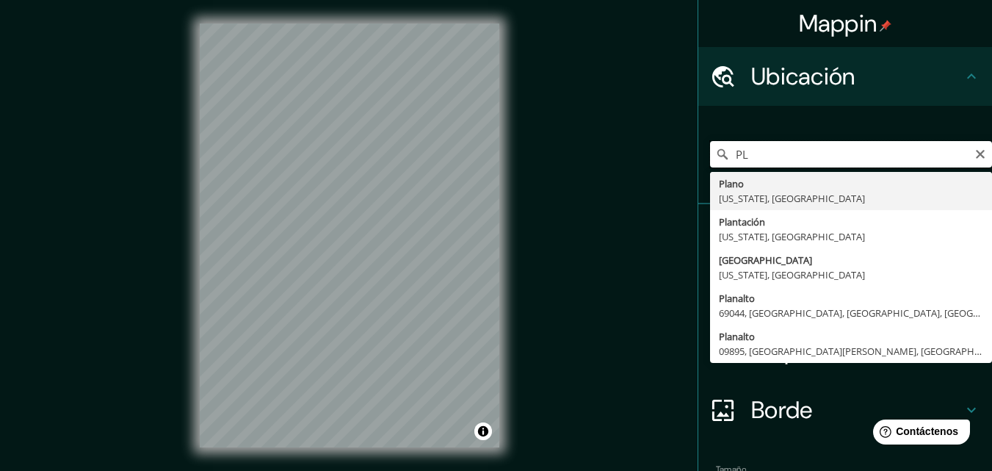
type input "P"
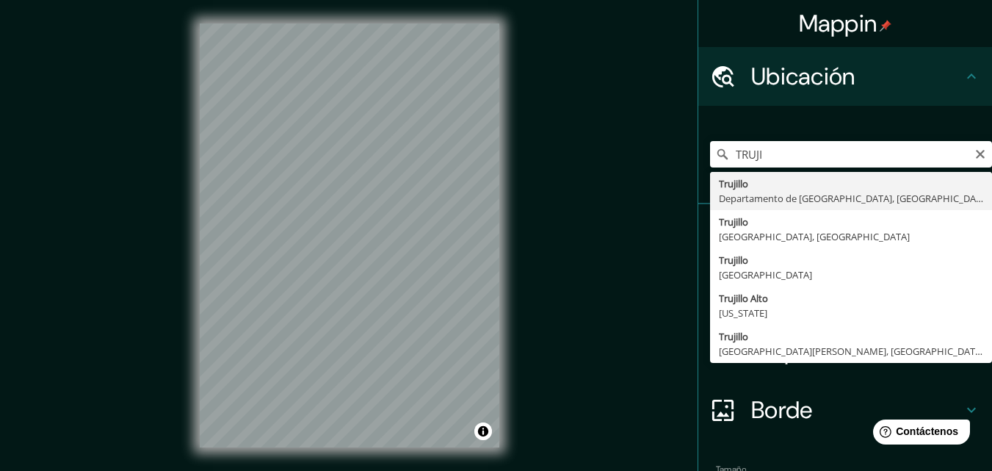
type input "[GEOGRAPHIC_DATA], [GEOGRAPHIC_DATA], [GEOGRAPHIC_DATA]"
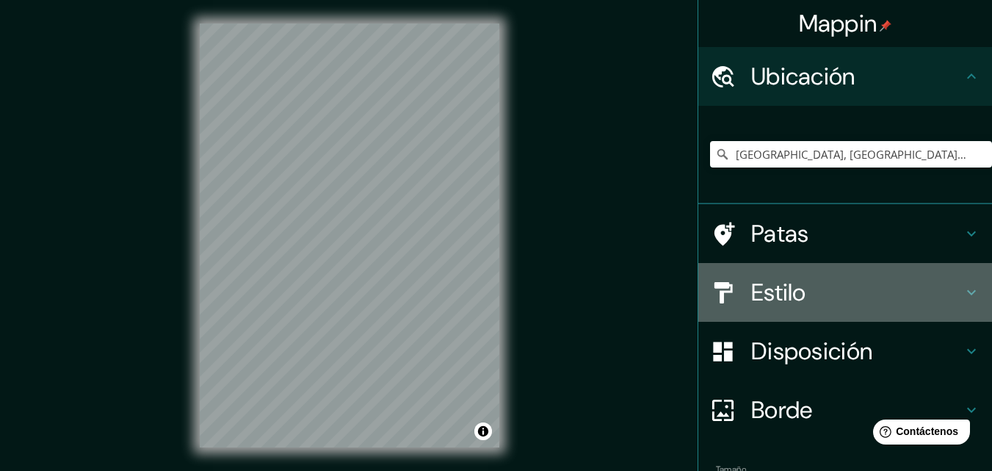
click at [767, 297] on font "Estilo" at bounding box center [778, 292] width 55 height 31
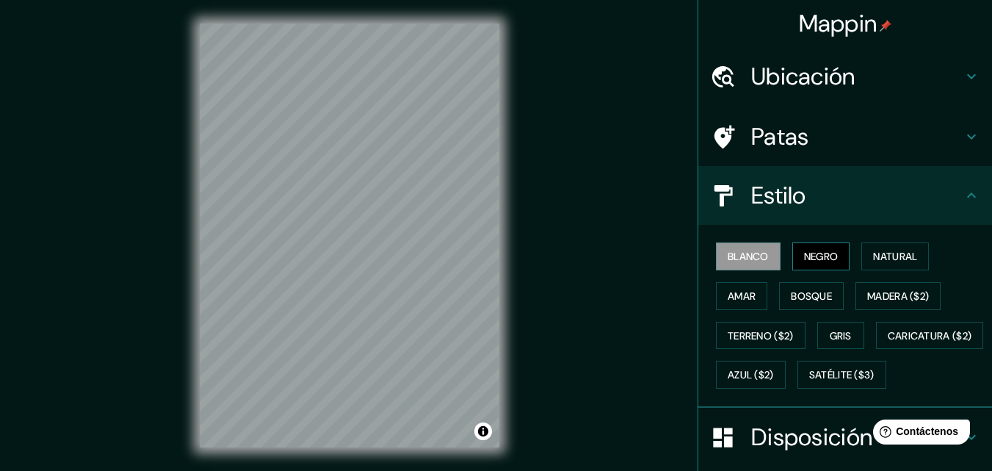
click at [820, 262] on font "Negro" at bounding box center [821, 256] width 35 height 13
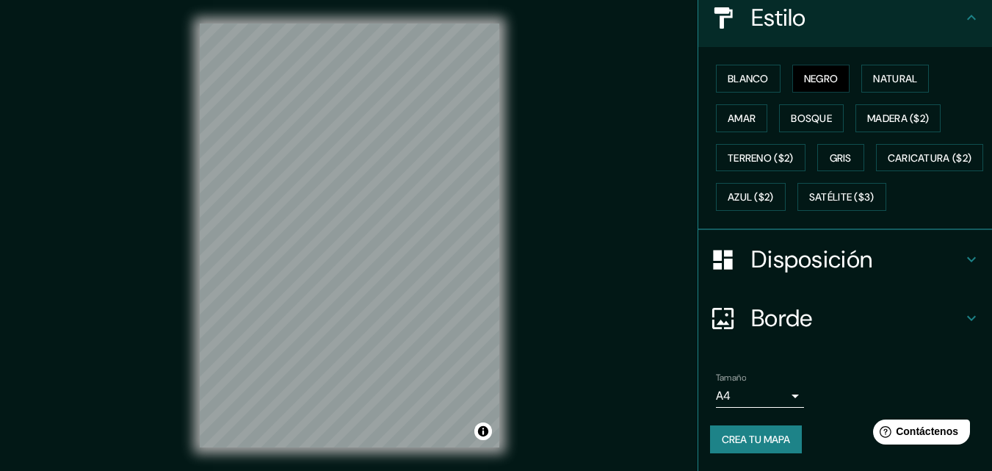
scroll to position [217, 0]
click at [908, 250] on h4 "Disposición" at bounding box center [857, 259] width 212 height 29
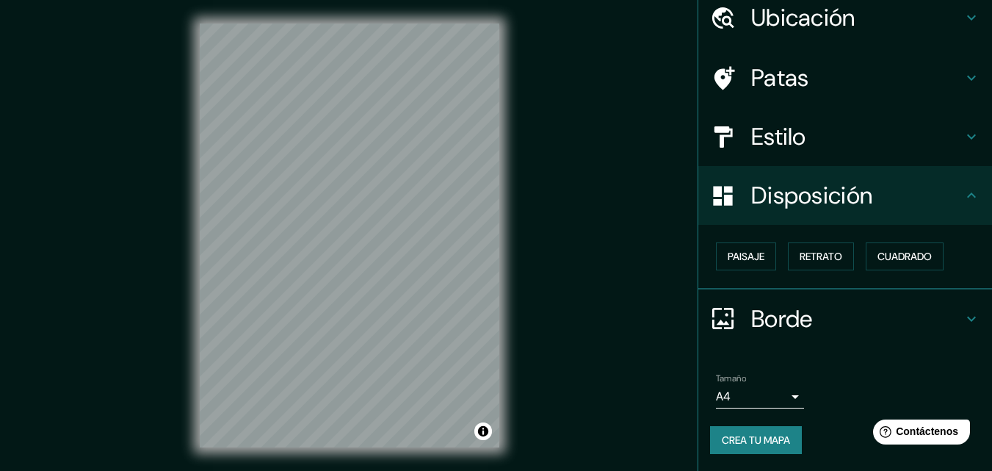
scroll to position [59, 0]
click at [728, 256] on font "Paisaje" at bounding box center [746, 256] width 37 height 13
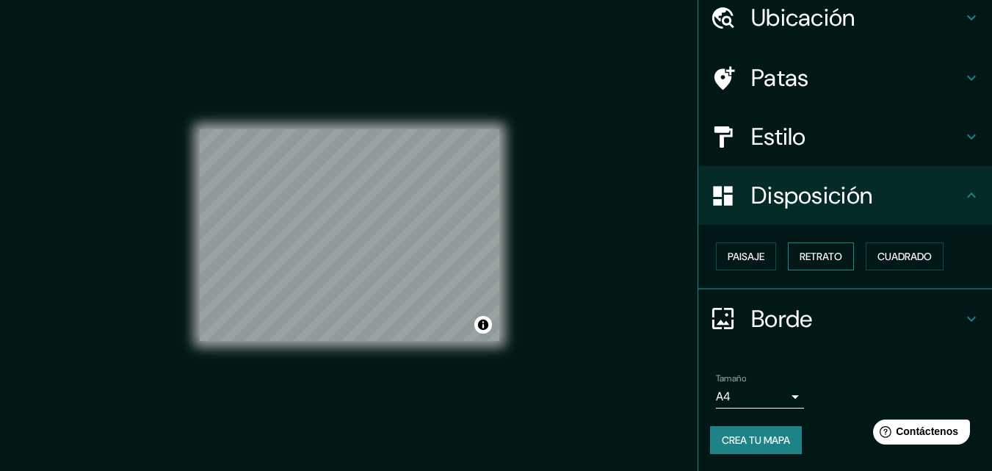
click at [813, 248] on font "Retrato" at bounding box center [821, 256] width 43 height 19
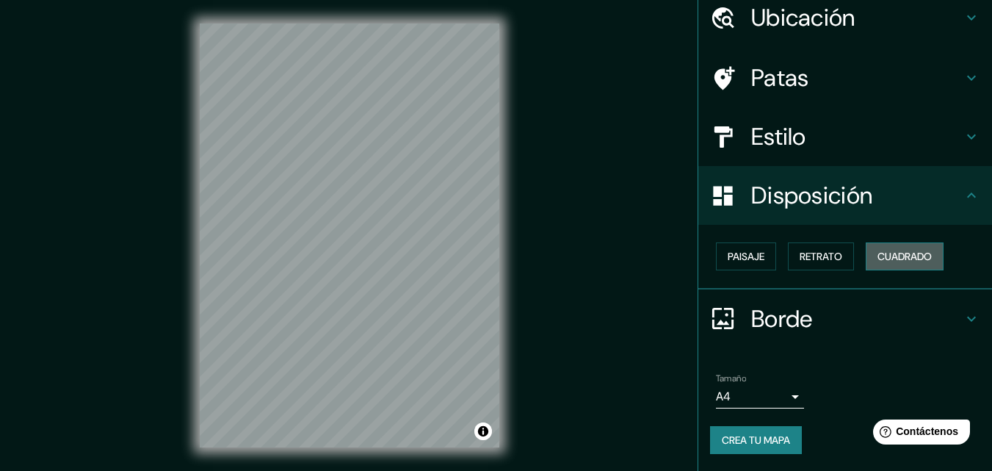
click at [881, 259] on font "Cuadrado" at bounding box center [905, 256] width 54 height 13
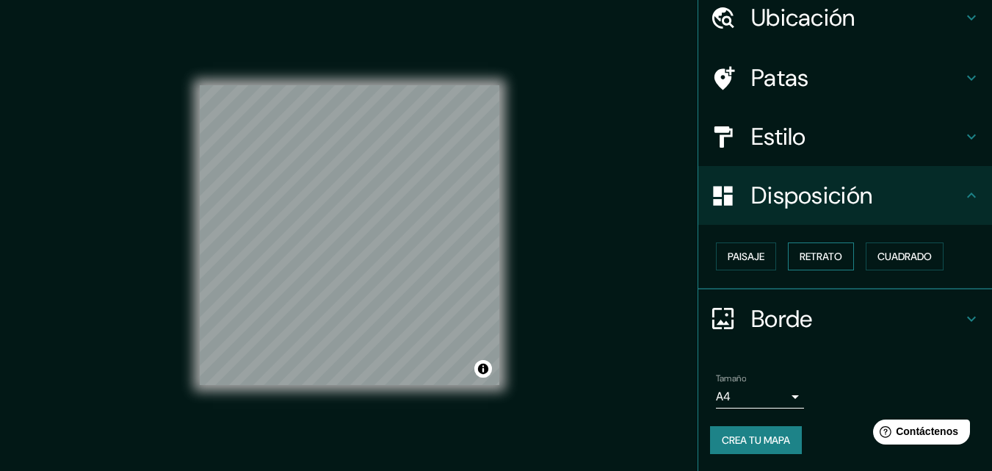
click at [828, 259] on font "Retrato" at bounding box center [821, 256] width 43 height 13
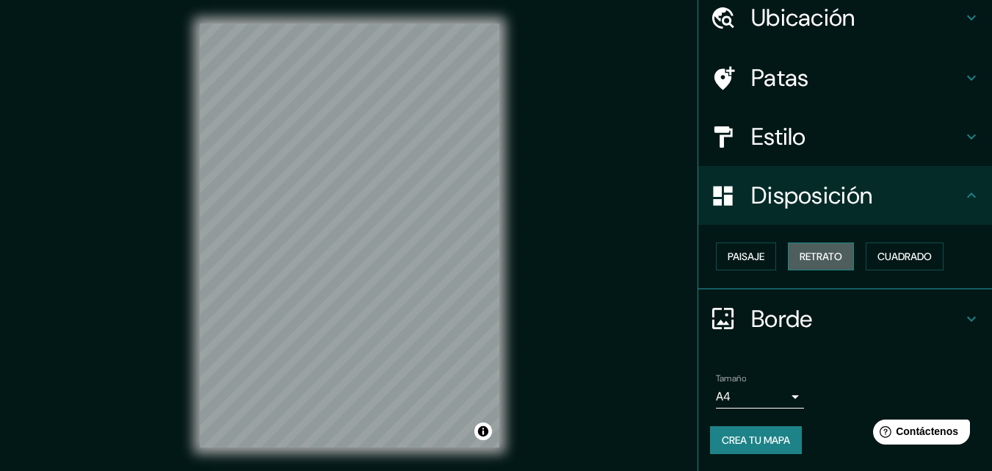
click at [840, 257] on button "Retrato" at bounding box center [821, 256] width 66 height 28
click at [810, 258] on font "Retrato" at bounding box center [821, 256] width 43 height 13
click at [886, 253] on font "Cuadrado" at bounding box center [905, 256] width 54 height 13
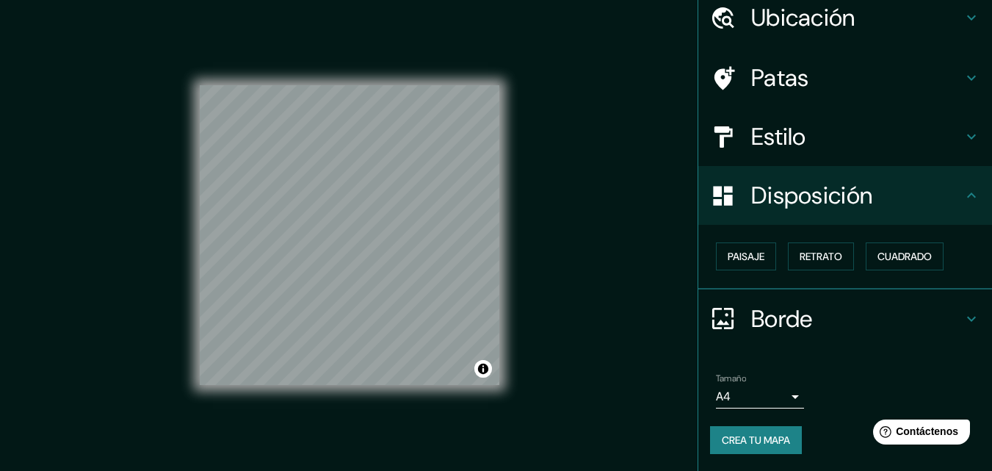
scroll to position [24, 0]
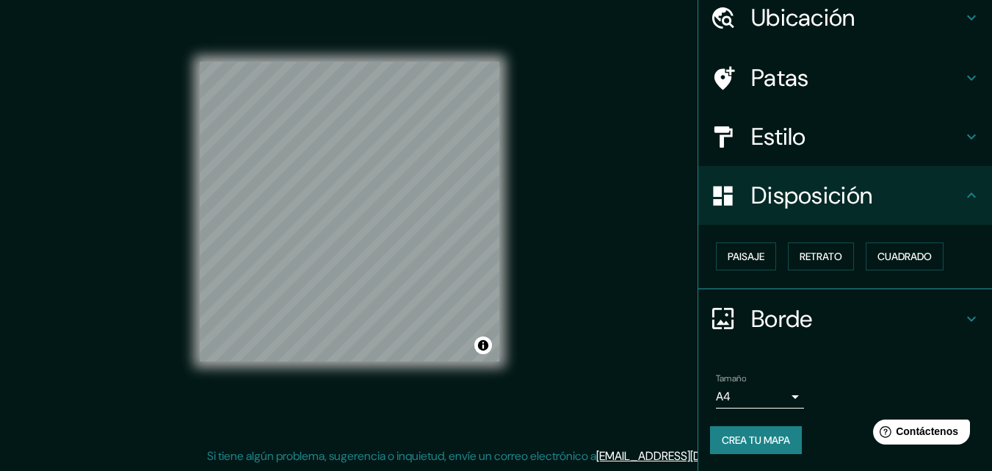
click at [783, 396] on body "Mappin Ubicación [GEOGRAPHIC_DATA], Departamento de [GEOGRAPHIC_DATA], [GEOGRAP…" at bounding box center [496, 211] width 992 height 471
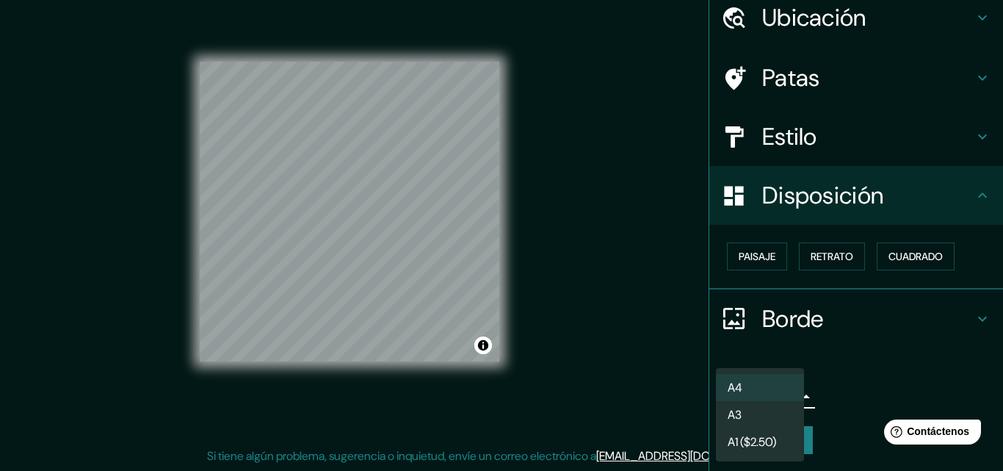
click at [854, 361] on div at bounding box center [501, 235] width 1003 height 471
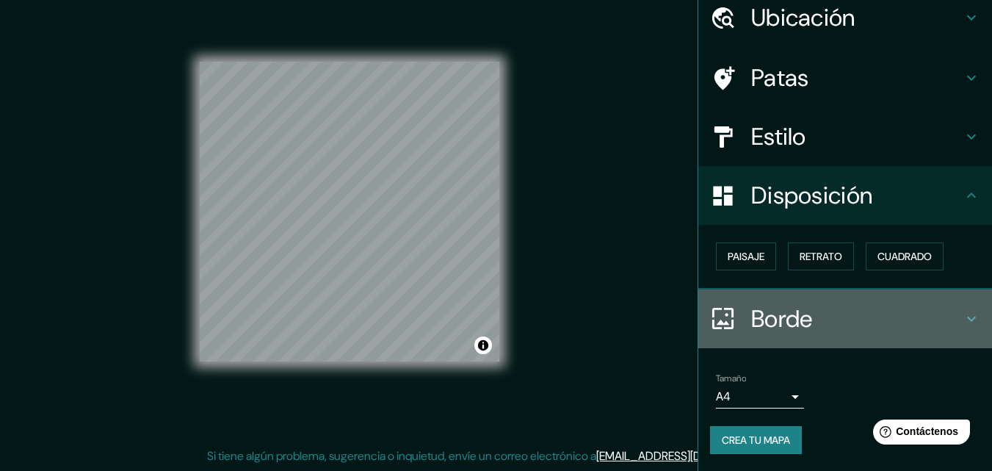
click at [817, 306] on h4 "Borde" at bounding box center [857, 318] width 212 height 29
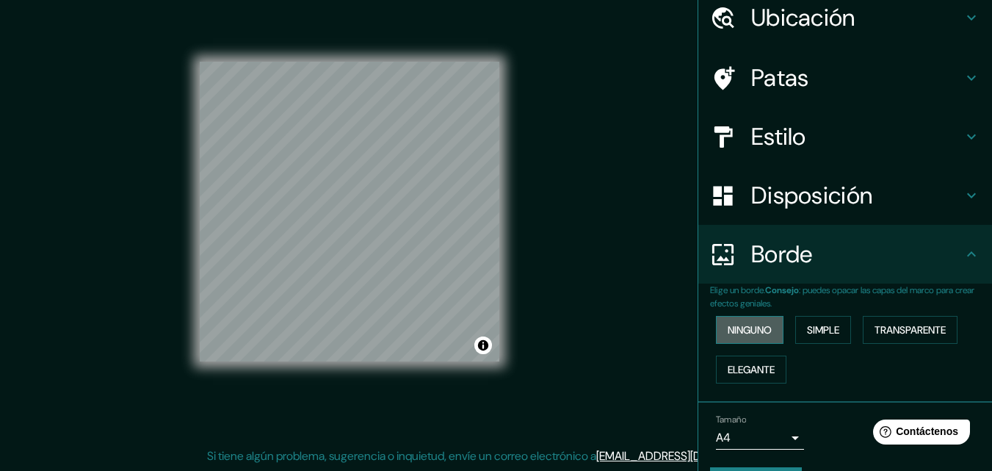
click at [752, 327] on font "Ninguno" at bounding box center [750, 329] width 44 height 13
click at [613, 287] on div "Mappin Ubicación [GEOGRAPHIC_DATA], [GEOGRAPHIC_DATA], [GEOGRAPHIC_DATA] Patas …" at bounding box center [496, 223] width 992 height 494
click at [815, 77] on h4 "Patas" at bounding box center [857, 77] width 212 height 29
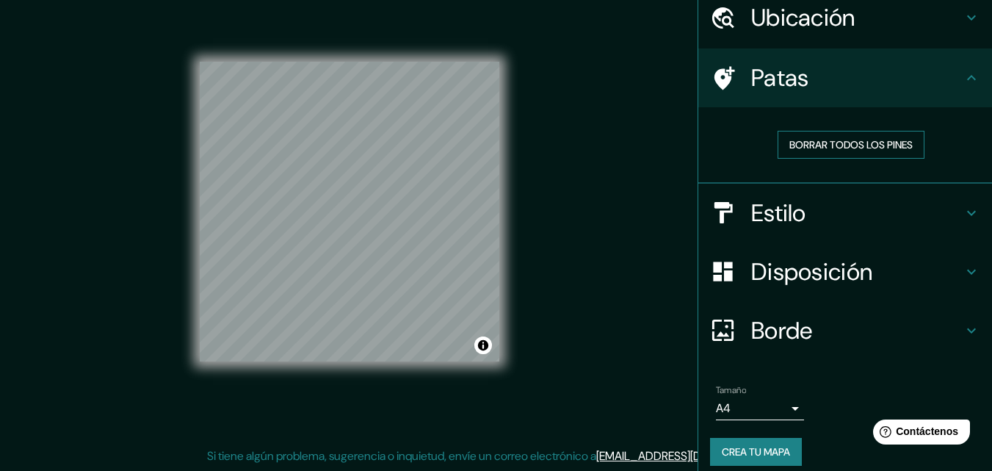
click at [834, 146] on font "Borrar todos los pines" at bounding box center [851, 144] width 123 height 13
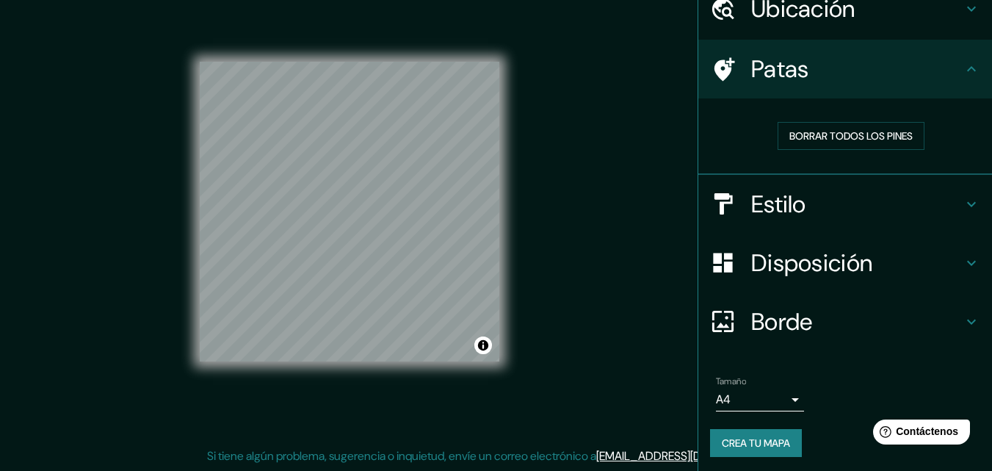
scroll to position [71, 0]
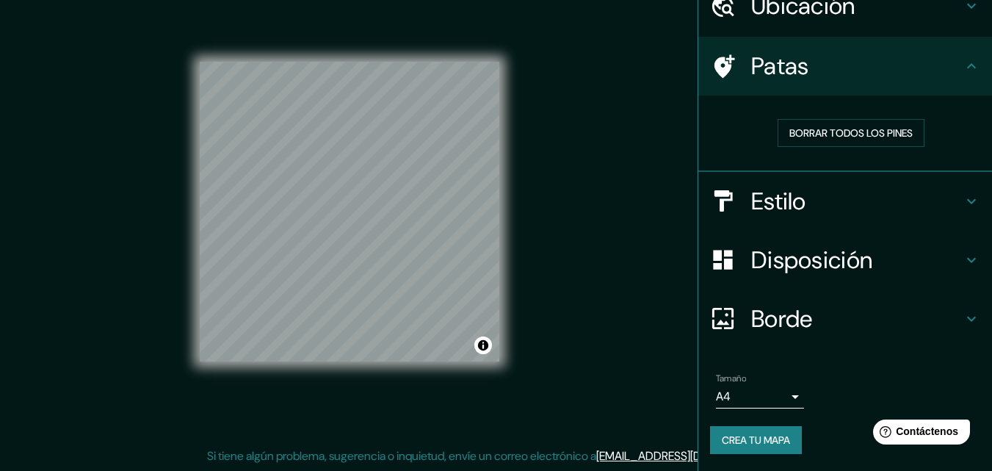
click at [760, 434] on font "Crea tu mapa" at bounding box center [756, 439] width 68 height 13
click at [766, 438] on div "Crea tu mapa" at bounding box center [845, 440] width 270 height 28
click at [748, 442] on font "Crea tu mapa" at bounding box center [756, 439] width 68 height 13
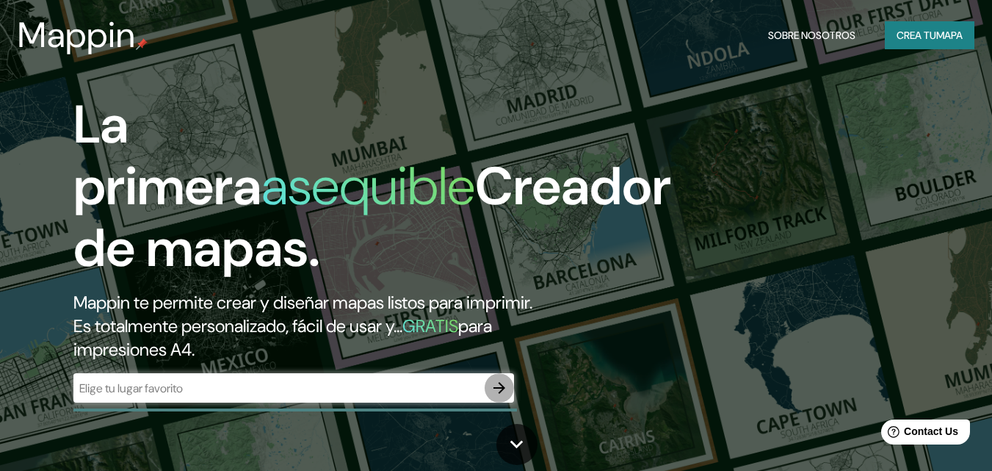
click at [493, 386] on icon "button" at bounding box center [500, 388] width 18 height 18
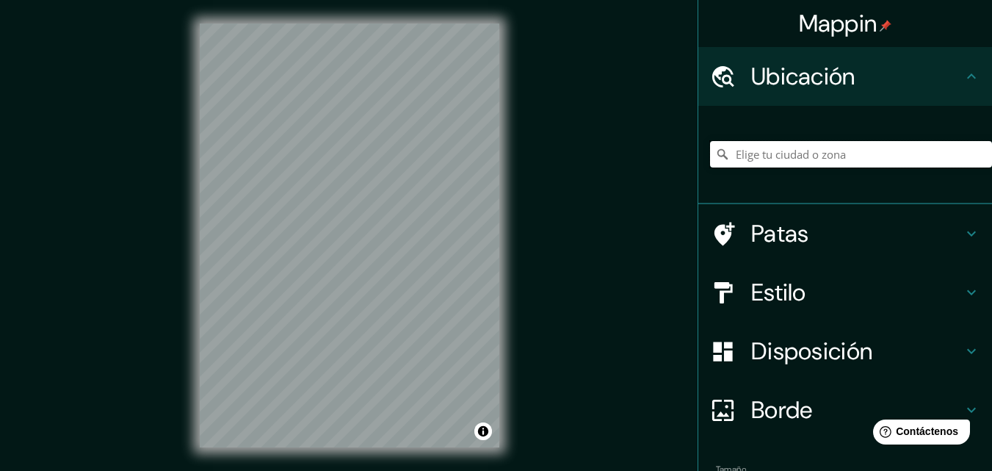
click at [779, 151] on input "Elige tu ciudad o zona" at bounding box center [851, 154] width 282 height 26
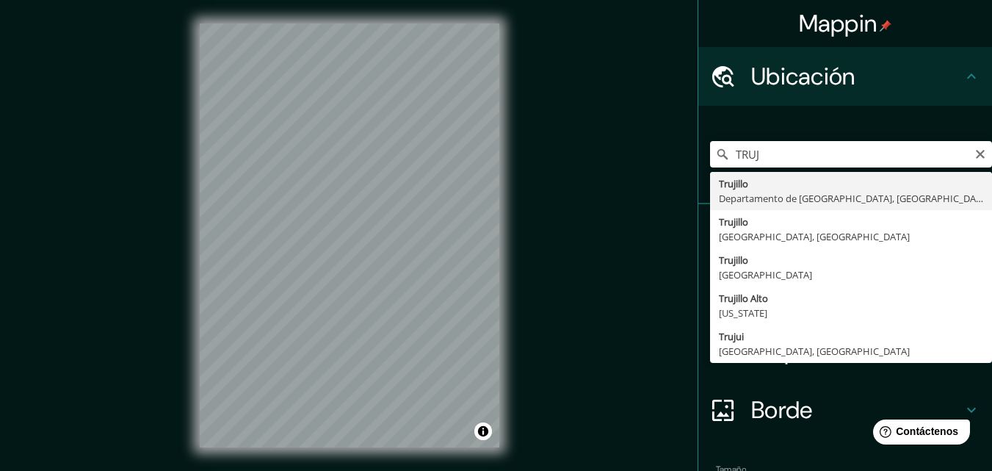
type input "Trujillo, Departamento de La Libertad, Perú"
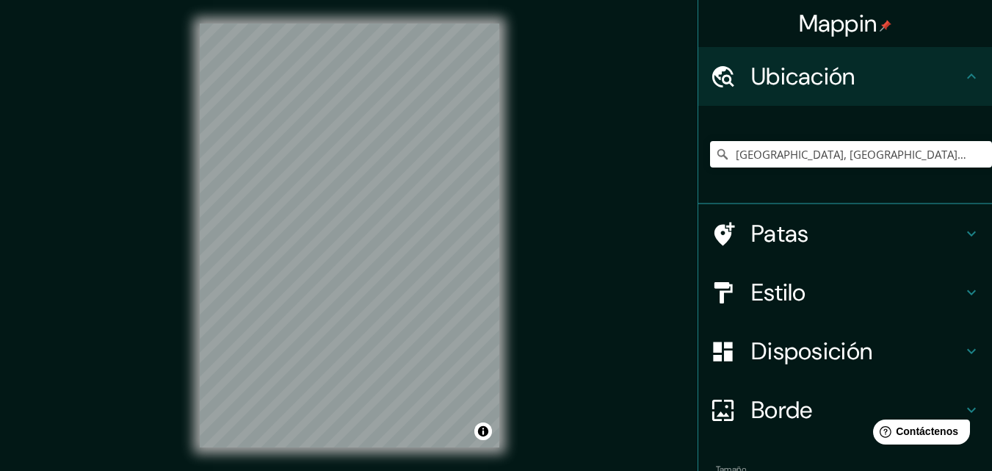
click at [751, 289] on font "Estilo" at bounding box center [778, 292] width 55 height 31
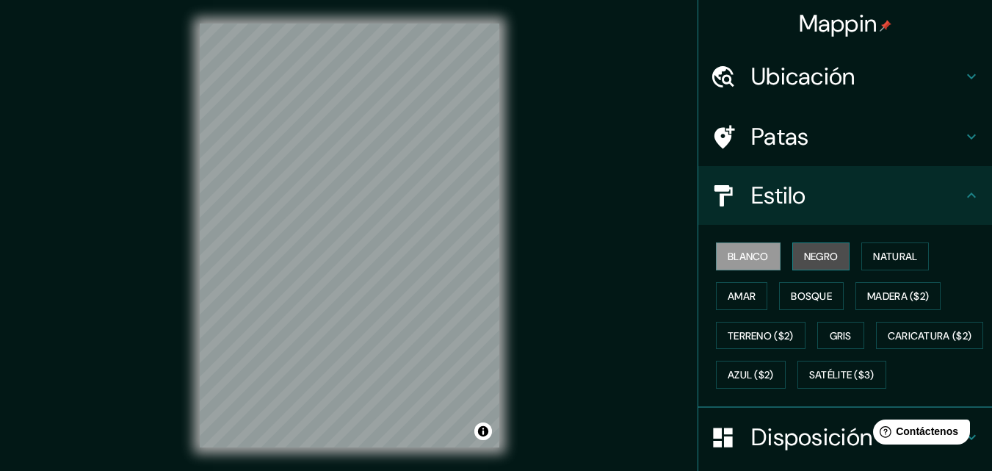
click at [810, 250] on font "Negro" at bounding box center [821, 256] width 35 height 19
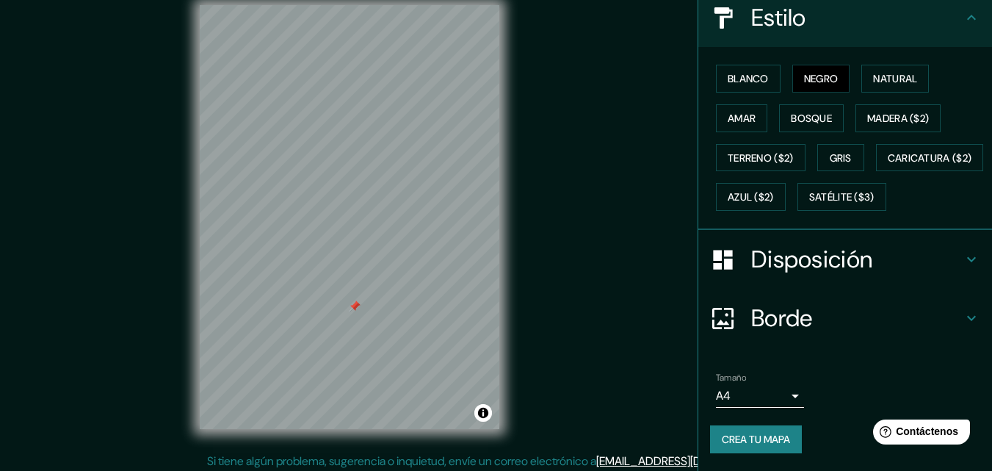
scroll to position [24, 0]
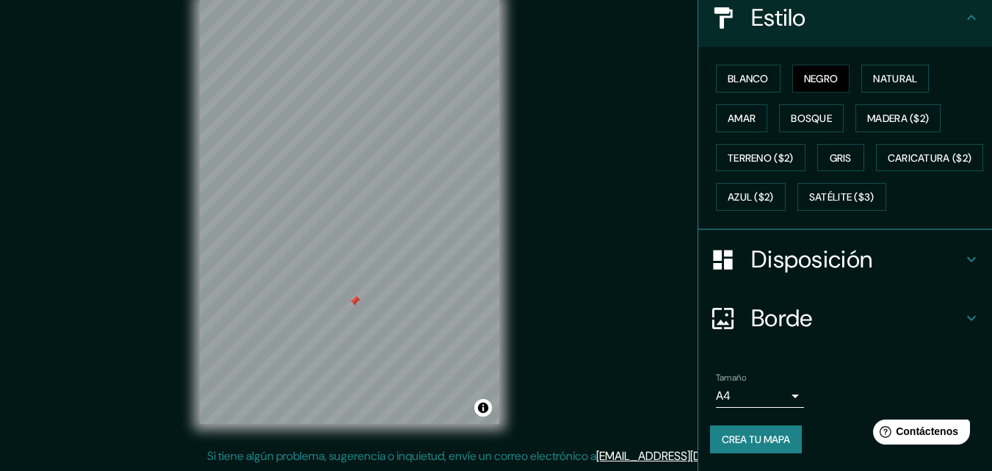
click at [741, 438] on font "Crea tu mapa" at bounding box center [756, 439] width 68 height 13
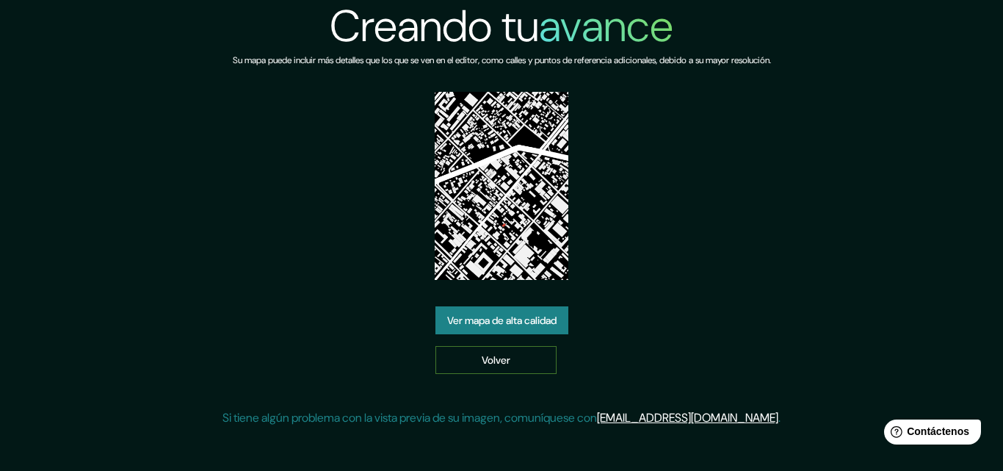
click at [468, 358] on link "Volver" at bounding box center [496, 360] width 121 height 28
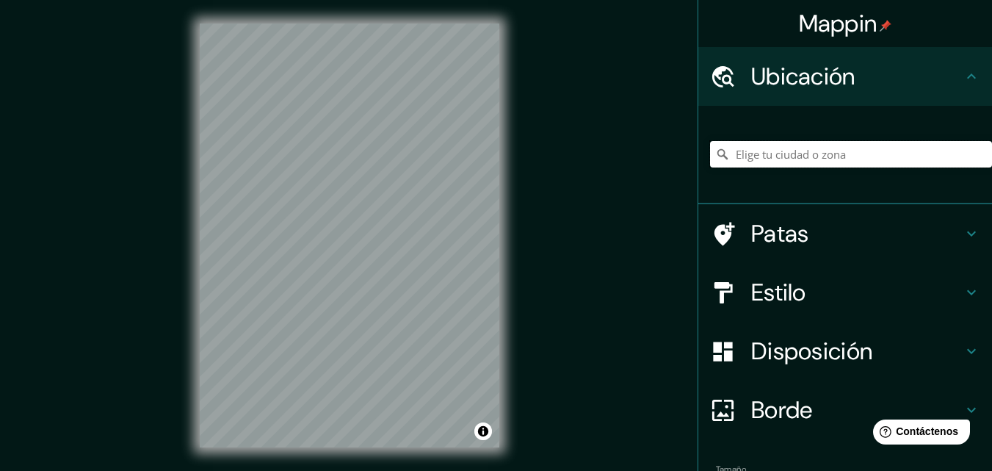
click at [810, 156] on input "Elige tu ciudad o zona" at bounding box center [851, 154] width 282 height 26
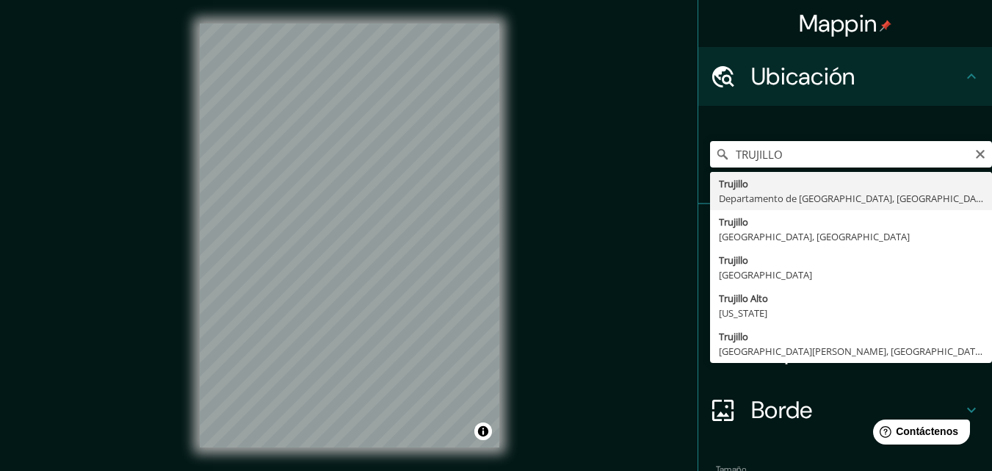
type input "[GEOGRAPHIC_DATA], [GEOGRAPHIC_DATA], [GEOGRAPHIC_DATA]"
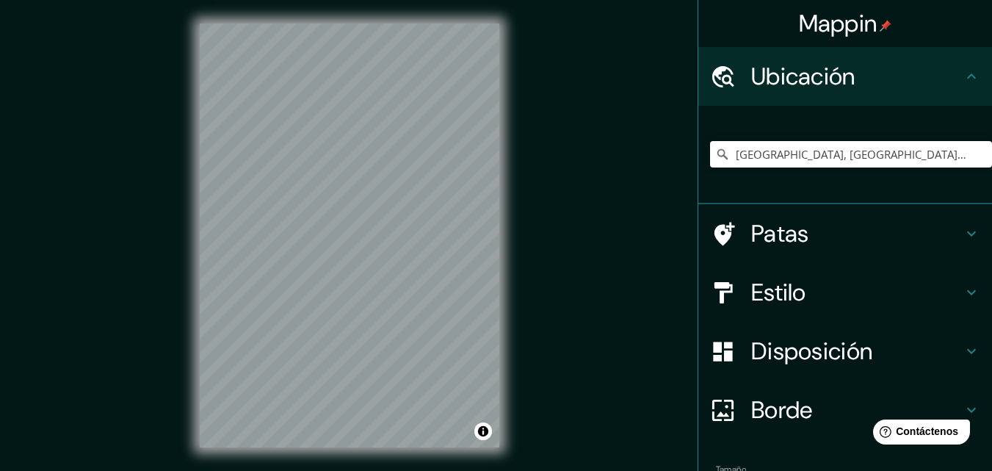
click at [781, 297] on font "Estilo" at bounding box center [778, 292] width 55 height 31
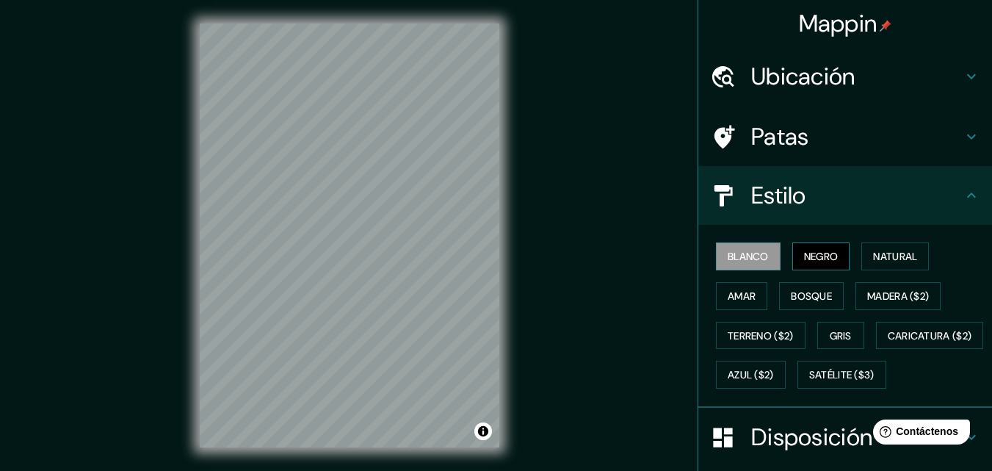
click at [820, 262] on font "Negro" at bounding box center [821, 256] width 35 height 13
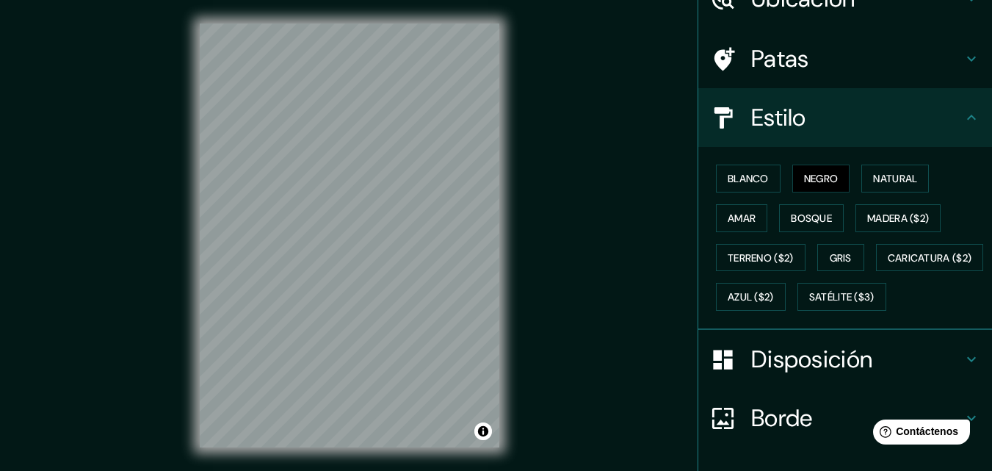
scroll to position [217, 0]
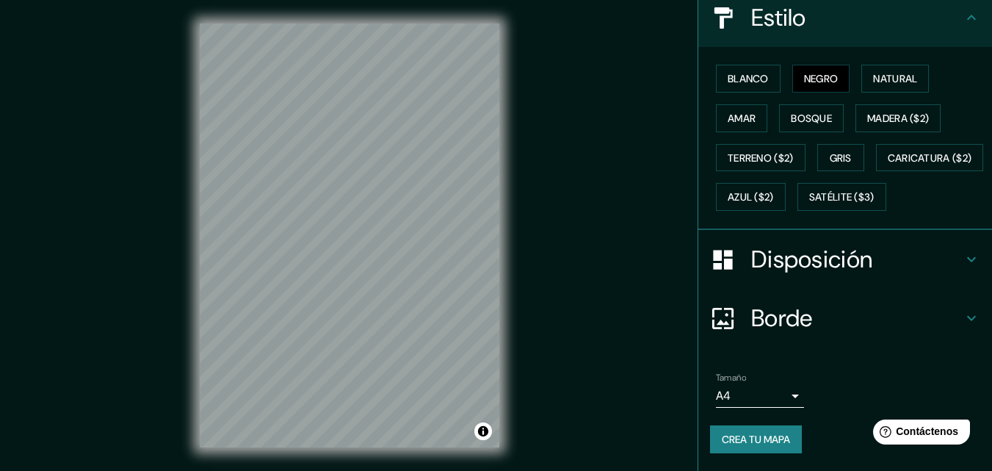
click at [734, 439] on font "Crea tu mapa" at bounding box center [756, 439] width 68 height 13
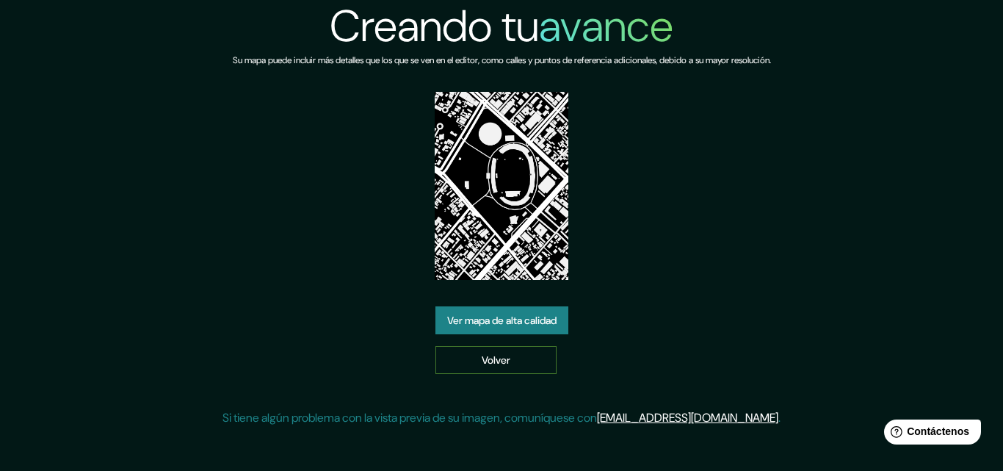
click at [497, 361] on font "Volver" at bounding box center [496, 359] width 29 height 13
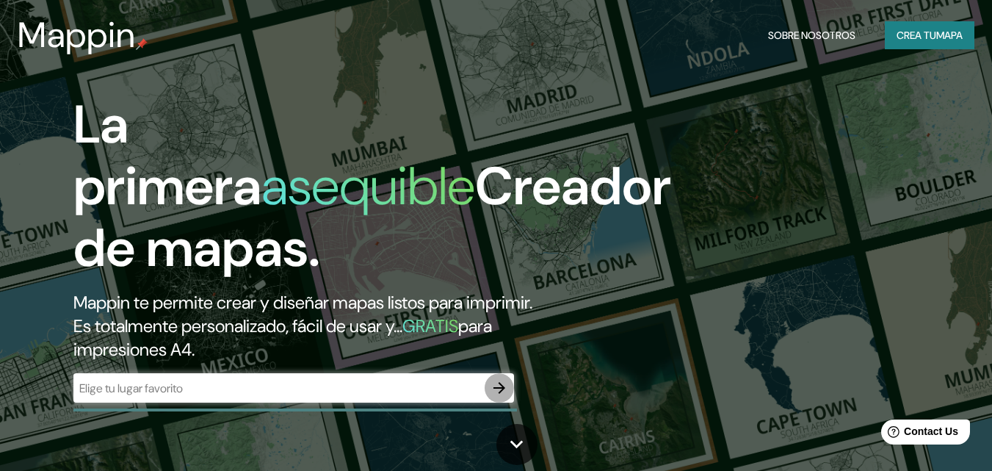
click at [497, 380] on icon "button" at bounding box center [500, 388] width 18 height 18
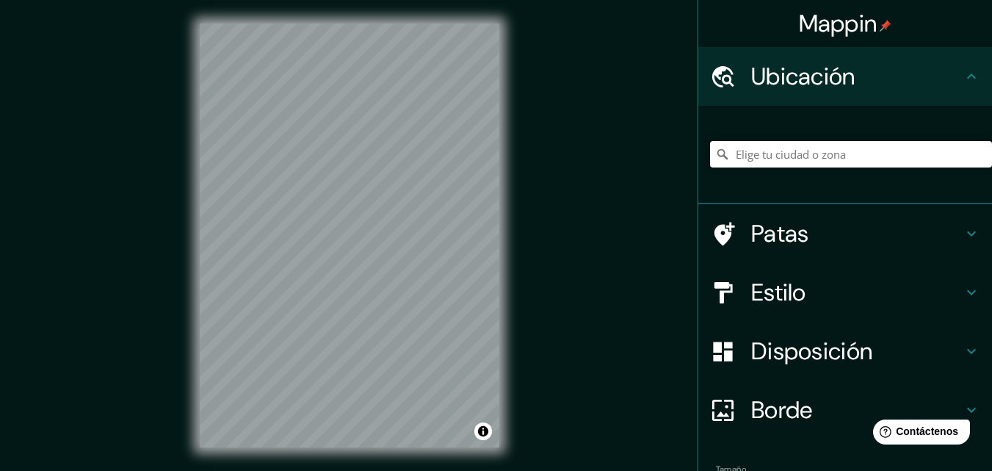
click at [768, 147] on input "Elige tu ciudad o zona" at bounding box center [851, 154] width 282 height 26
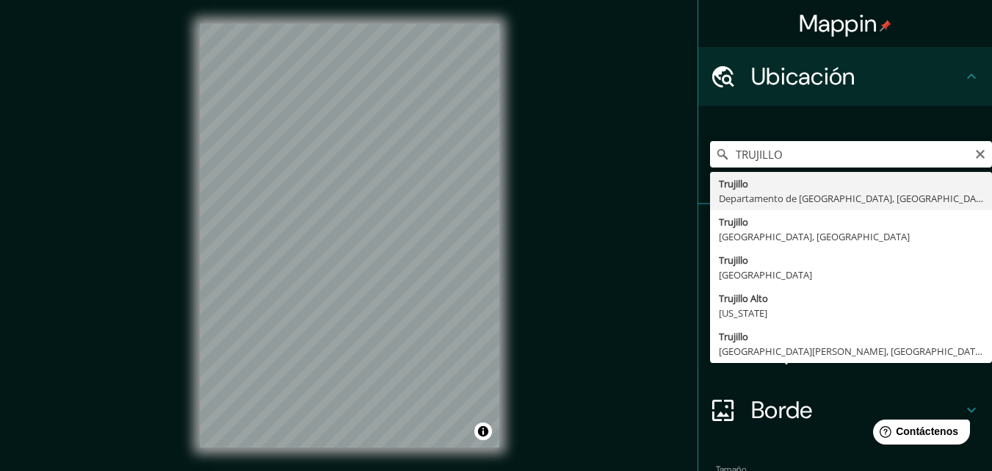
type input "[GEOGRAPHIC_DATA], [GEOGRAPHIC_DATA], [GEOGRAPHIC_DATA]"
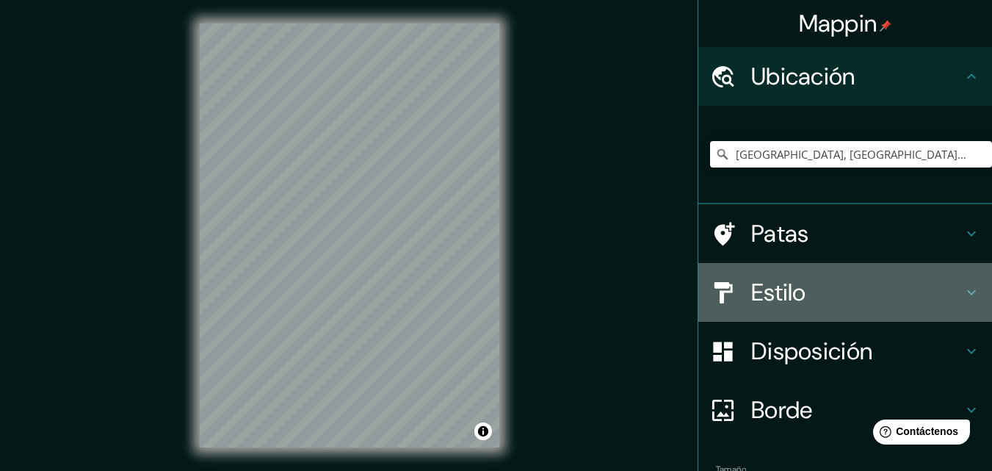
click at [766, 285] on font "Estilo" at bounding box center [778, 292] width 55 height 31
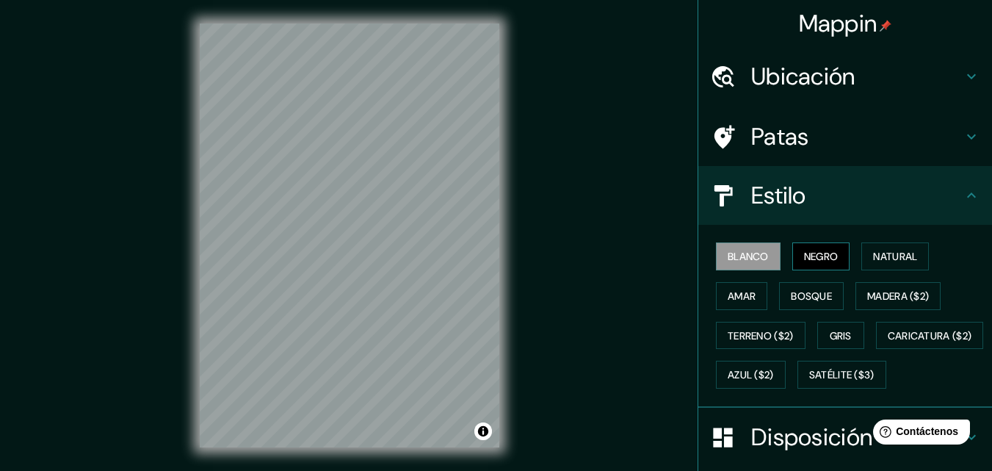
click at [807, 255] on font "Negro" at bounding box center [821, 256] width 35 height 13
click at [502, 192] on div "© Mapbox © OpenStreetMap Improve this map" at bounding box center [349, 235] width 347 height 471
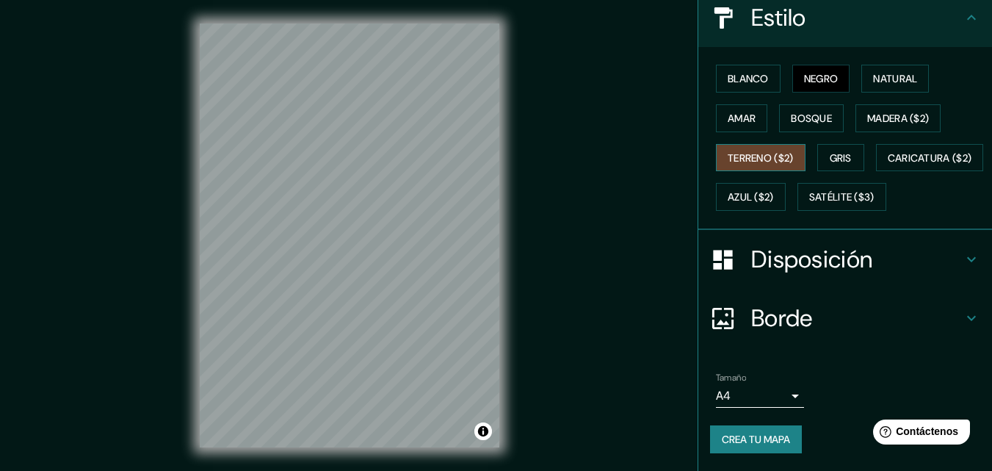
scroll to position [217, 0]
click at [749, 436] on font "Crea tu mapa" at bounding box center [756, 439] width 68 height 13
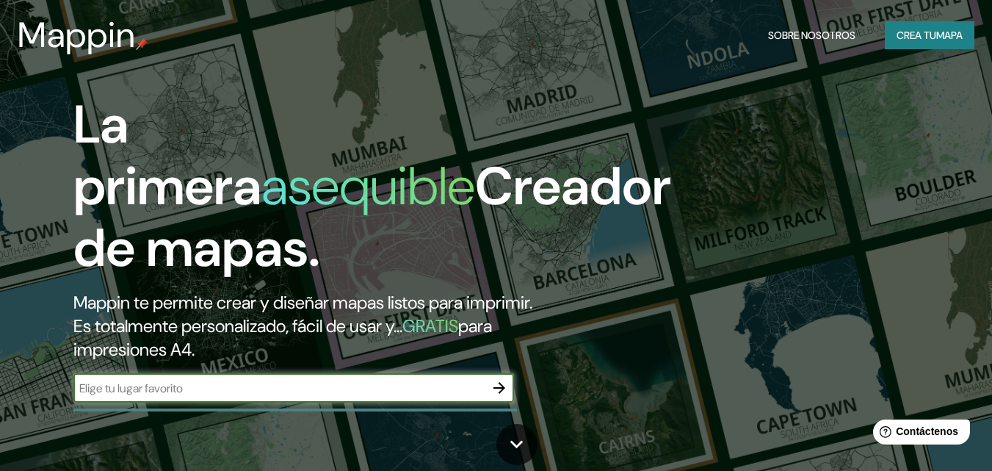
click at [498, 386] on icon "button" at bounding box center [500, 388] width 18 height 18
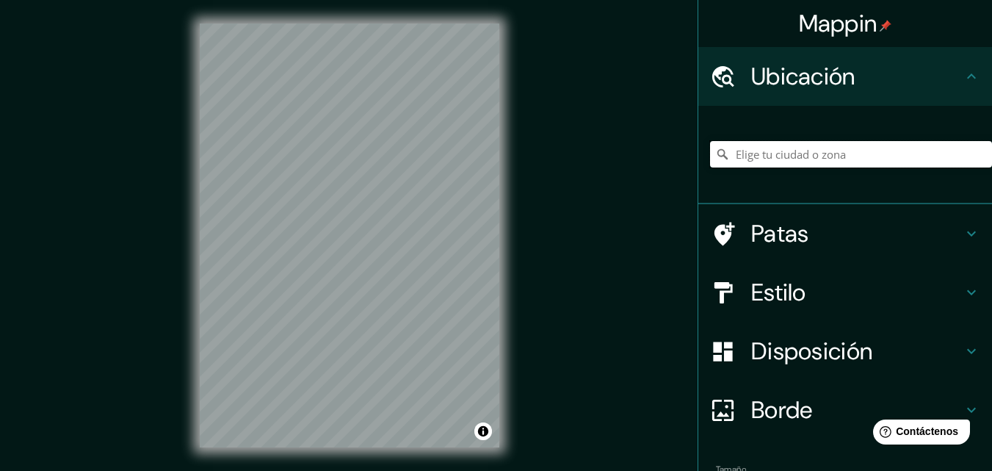
click at [742, 156] on input "Elige tu ciudad o zona" at bounding box center [851, 154] width 282 height 26
type input "[GEOGRAPHIC_DATA], [GEOGRAPHIC_DATA], [GEOGRAPHIC_DATA]"
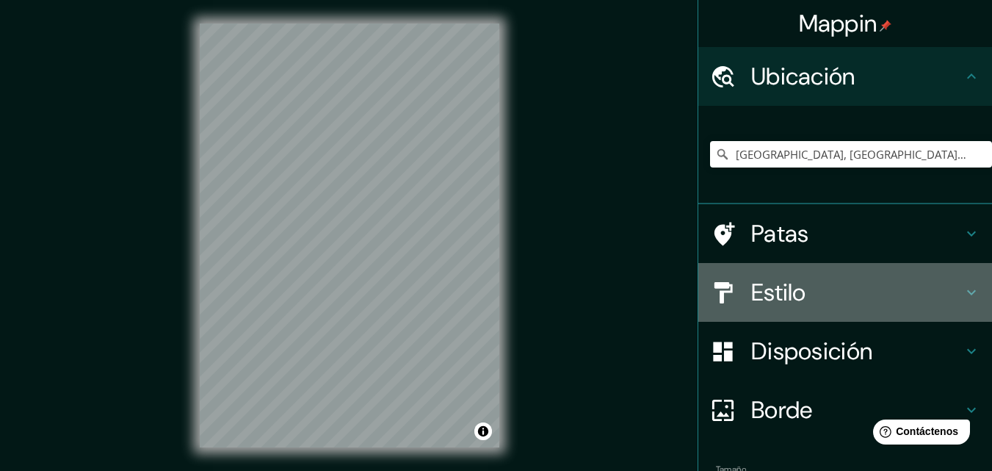
click at [756, 308] on div "Estilo" at bounding box center [845, 292] width 294 height 59
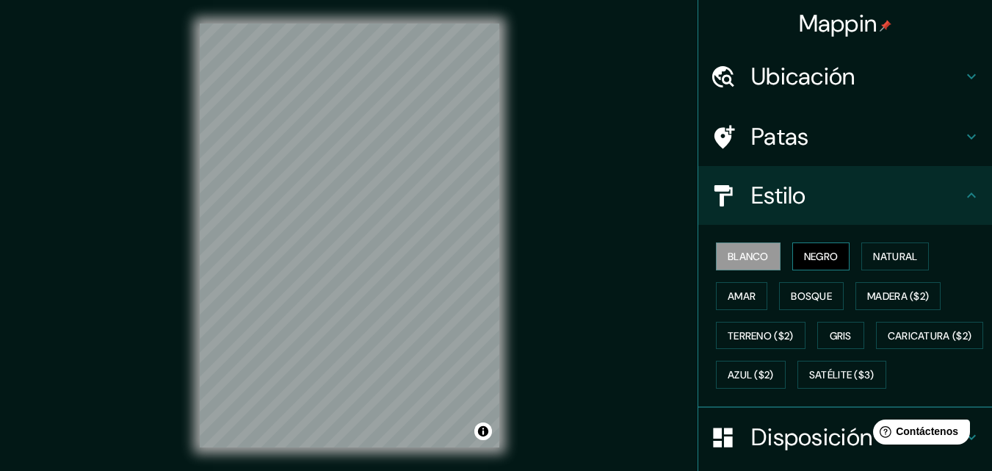
click at [817, 259] on font "Negro" at bounding box center [821, 256] width 35 height 13
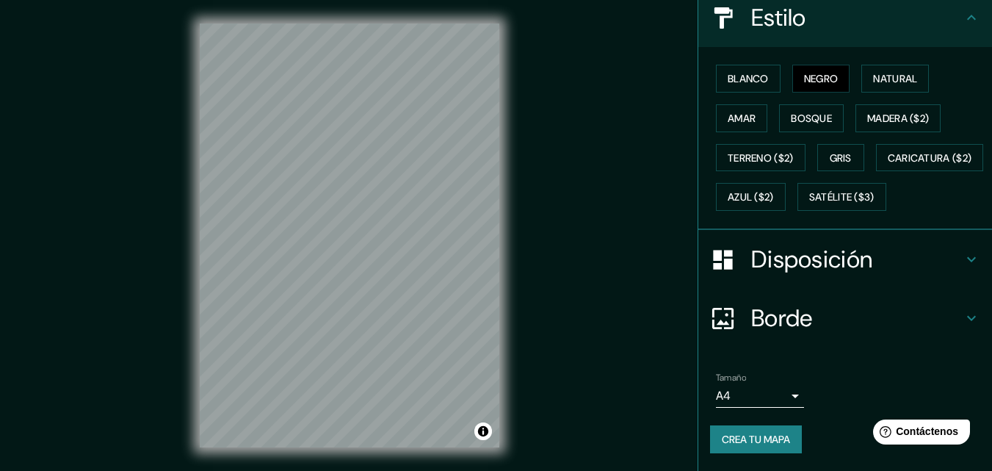
scroll to position [217, 0]
click at [762, 436] on font "Crea tu mapa" at bounding box center [756, 439] width 68 height 13
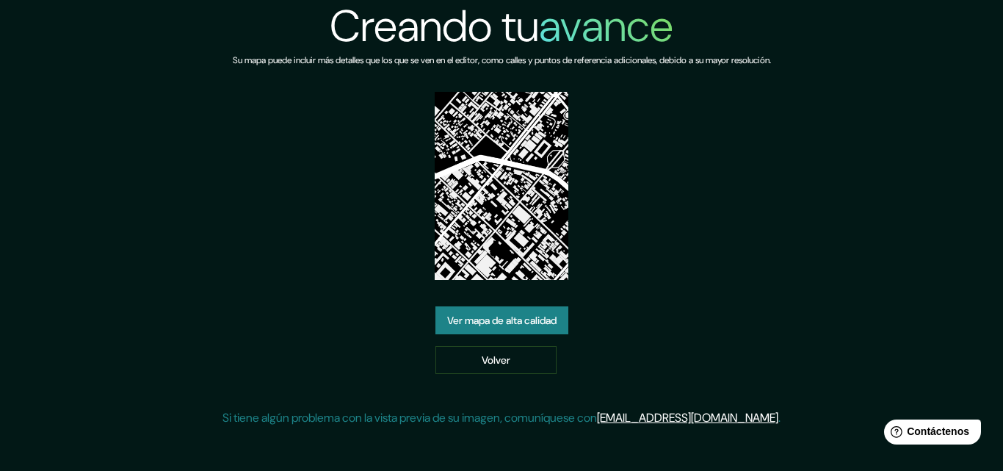
click at [477, 319] on font "Ver mapa de alta calidad" at bounding box center [501, 320] width 109 height 13
